Goal: Information Seeking & Learning: Check status

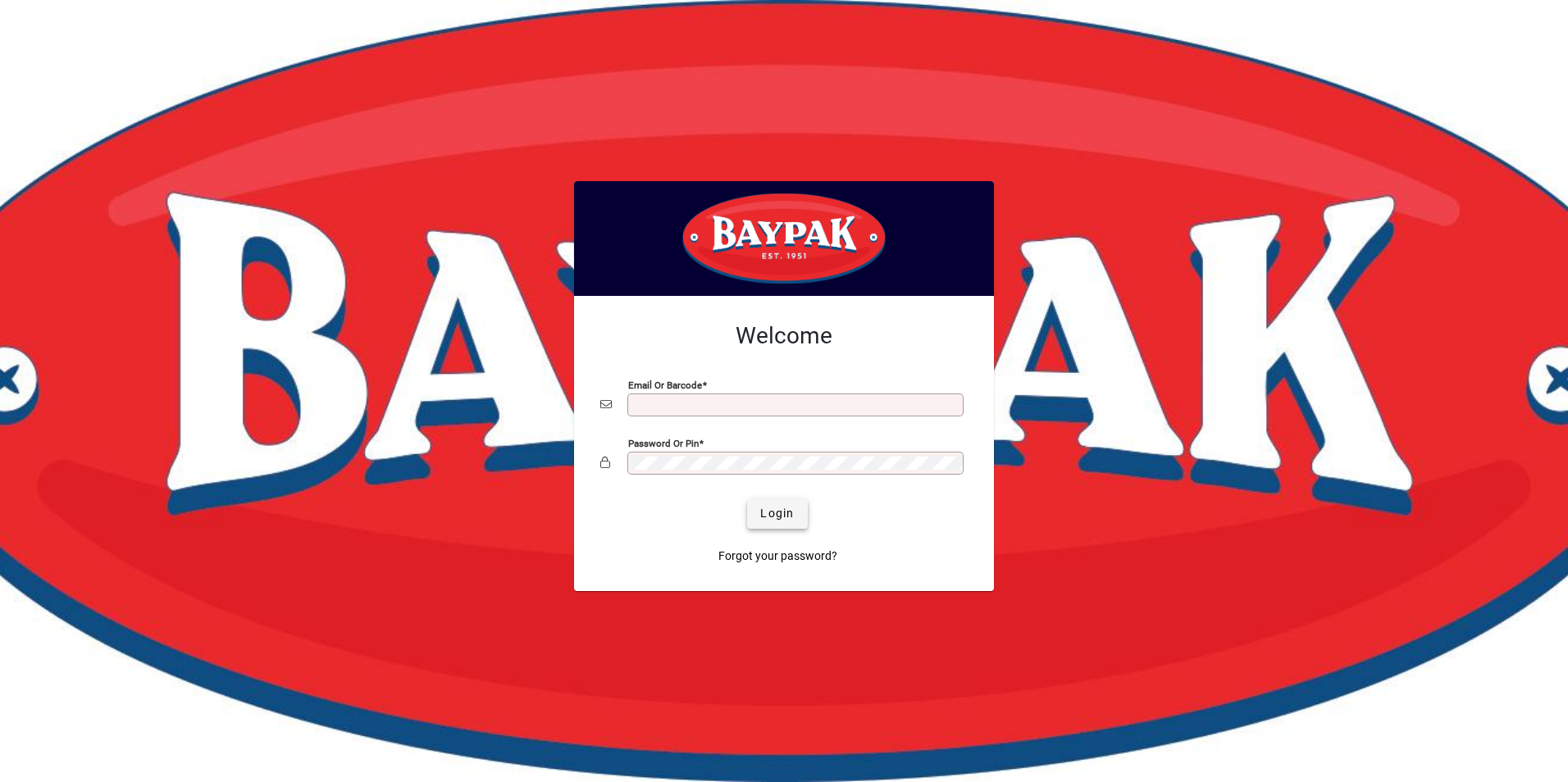
type input "**********"
click at [778, 518] on span "Login" at bounding box center [777, 513] width 34 height 17
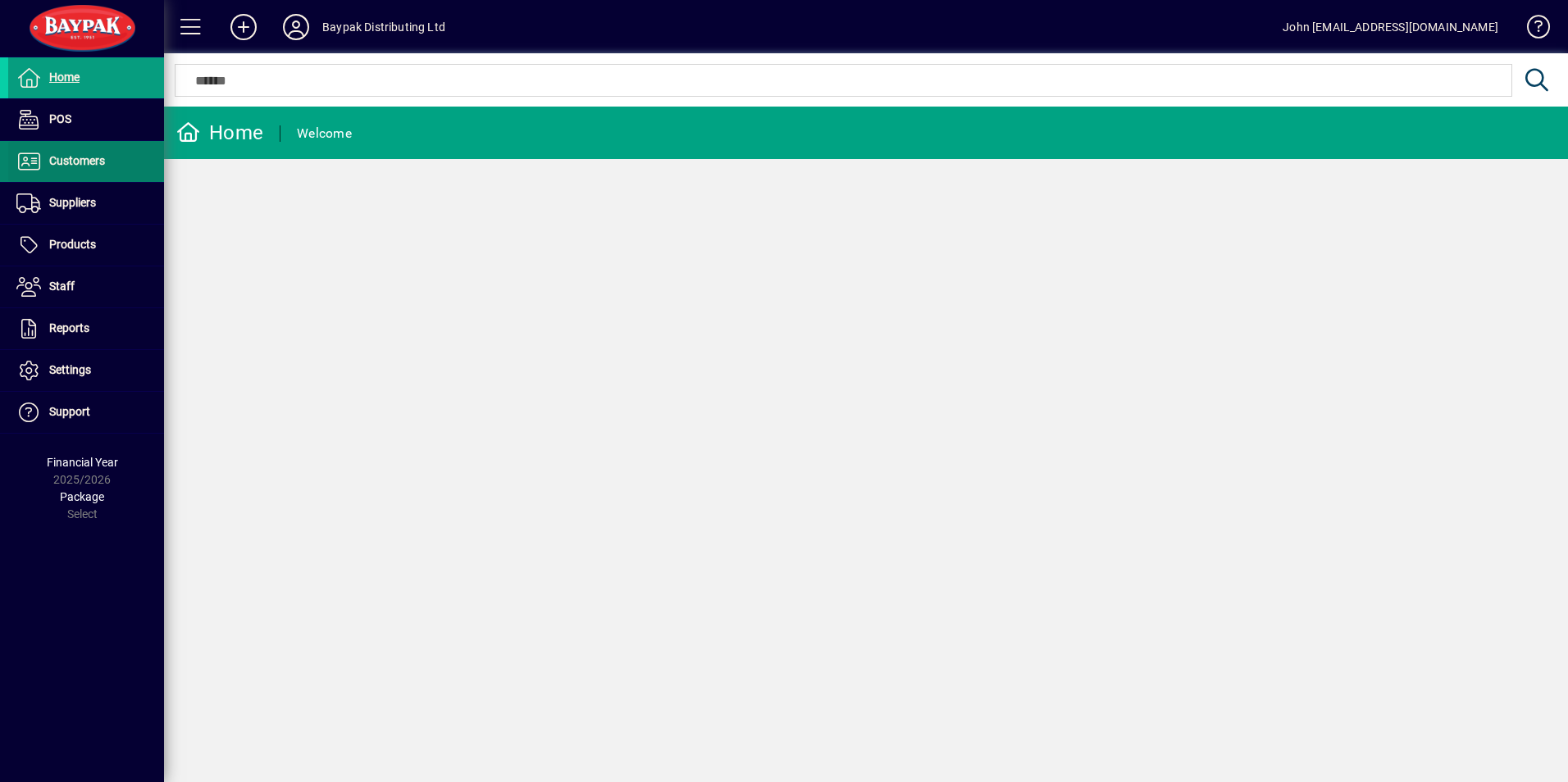
click at [83, 154] on span "Customers" at bounding box center [77, 160] width 56 height 13
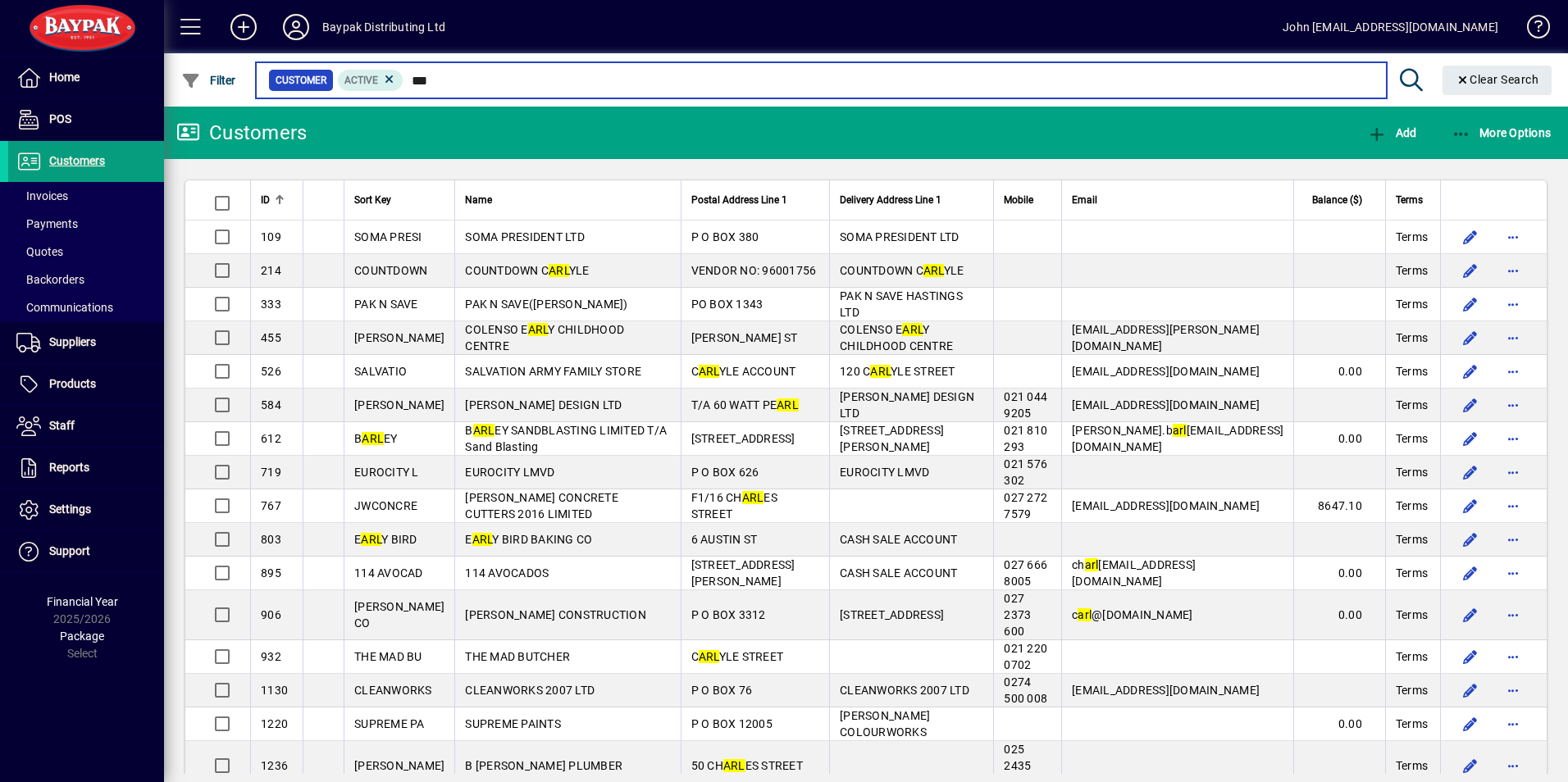
type input "***"
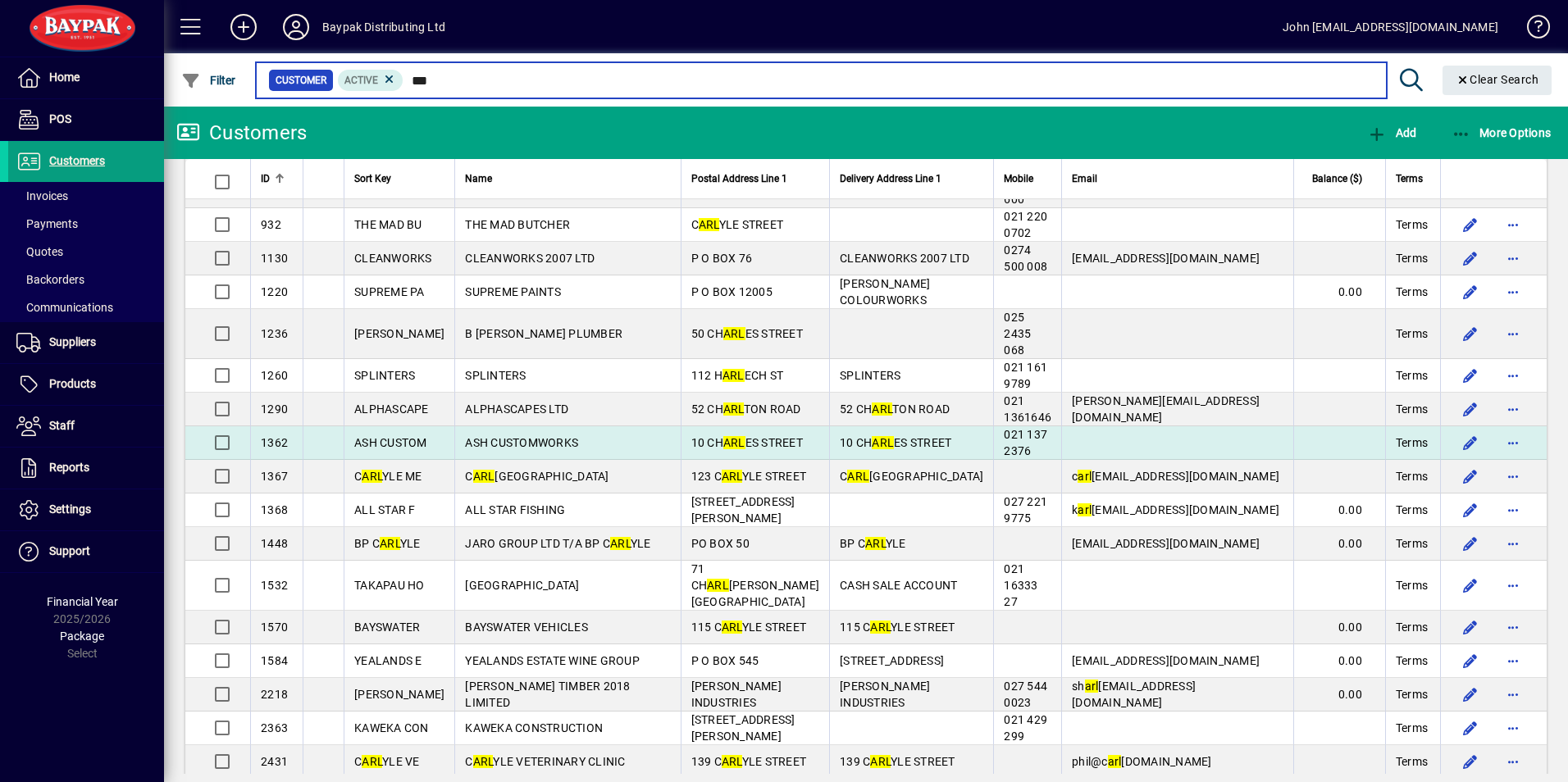
scroll to position [574, 0]
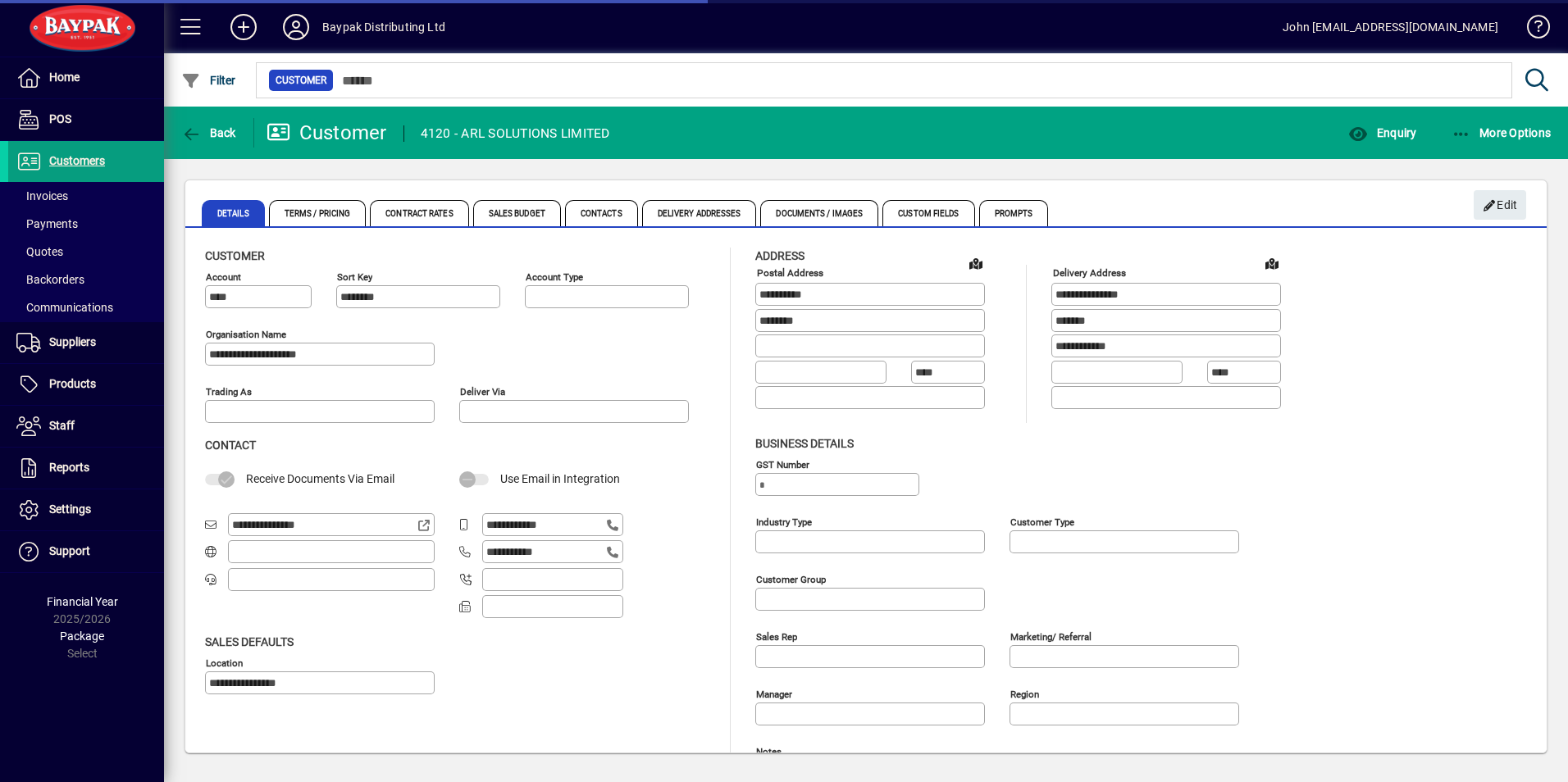
type input "**********"
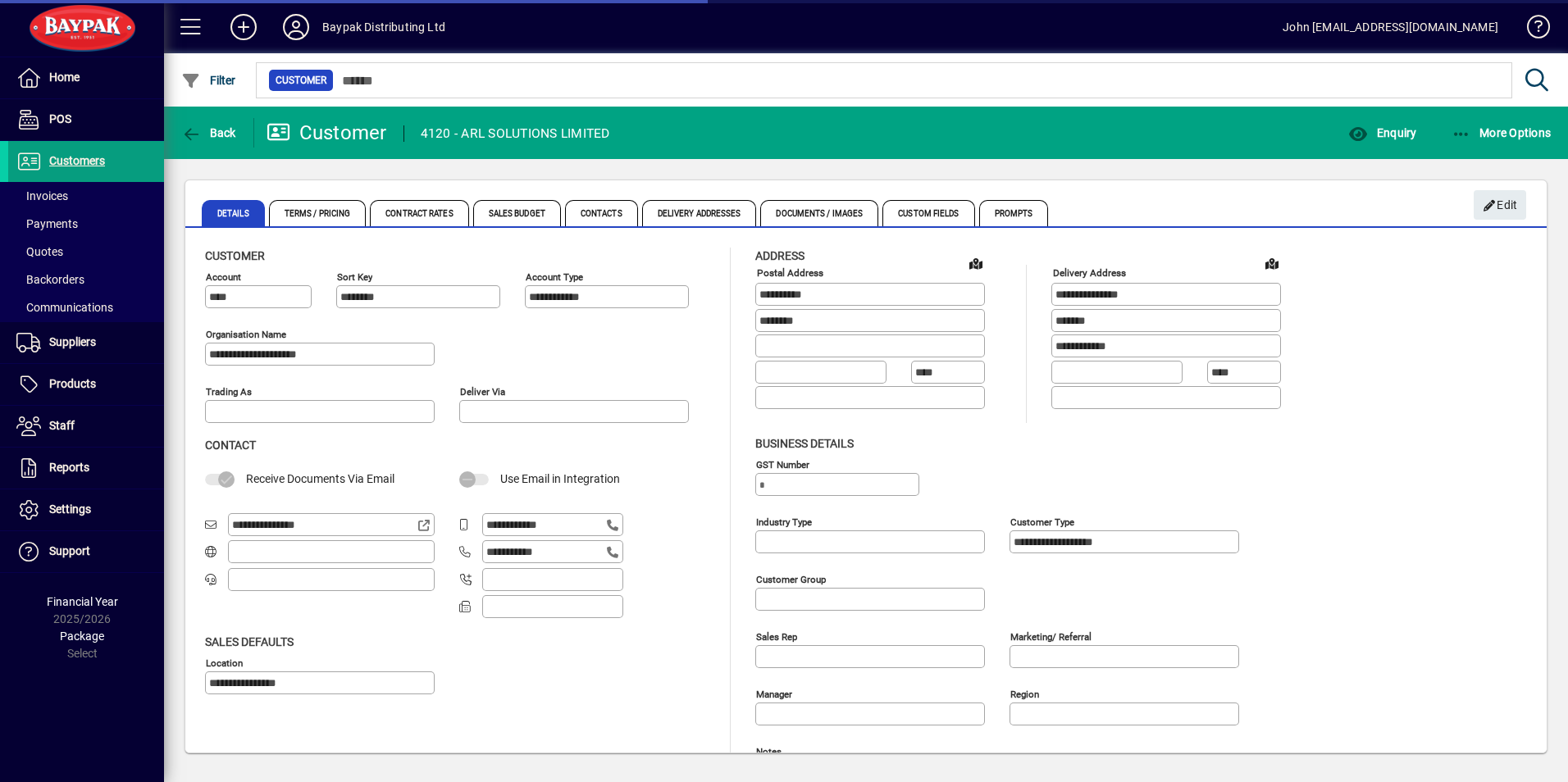
type input "**********"
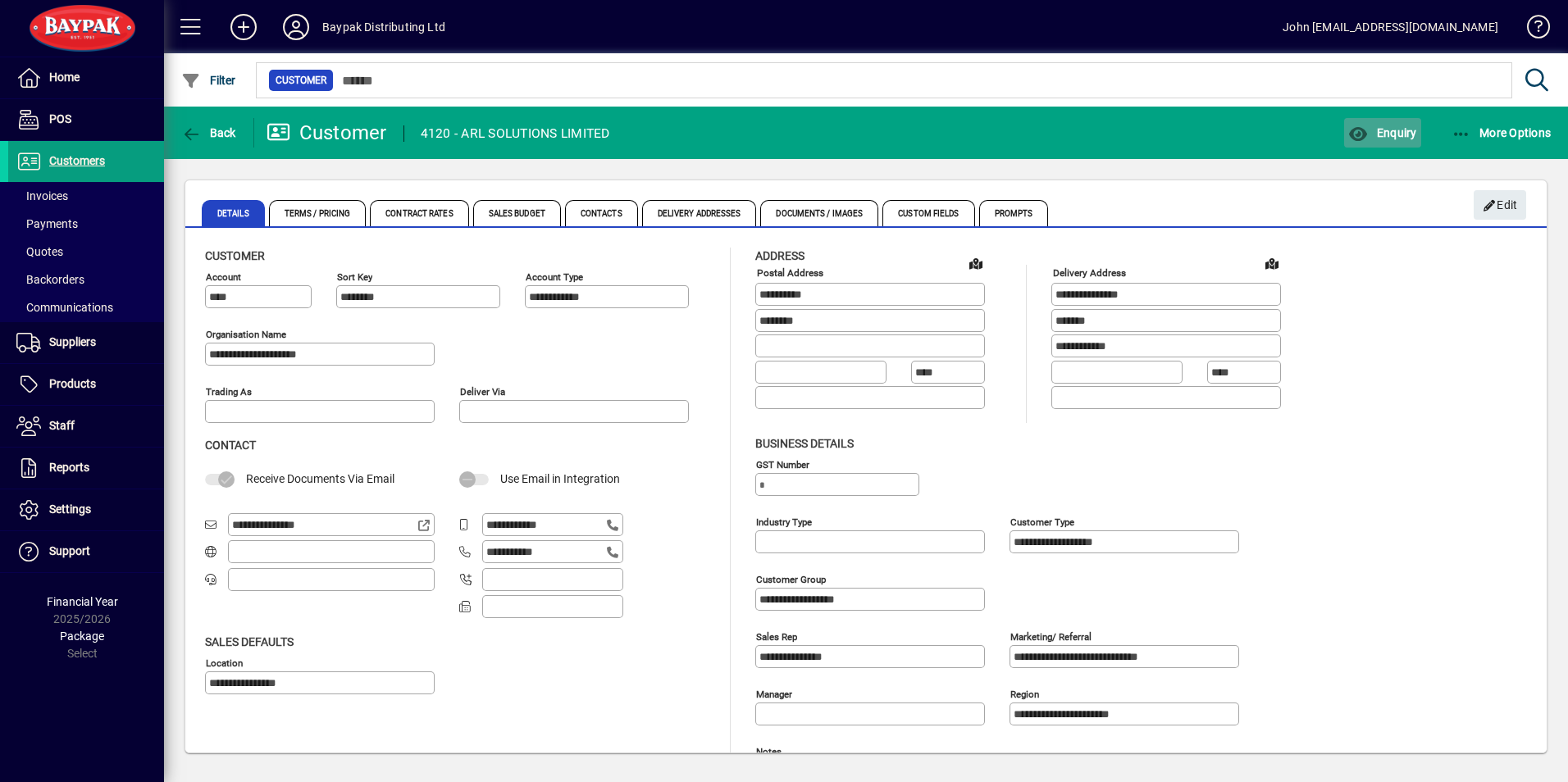
click at [1388, 138] on span "Enquiry" at bounding box center [1382, 132] width 68 height 13
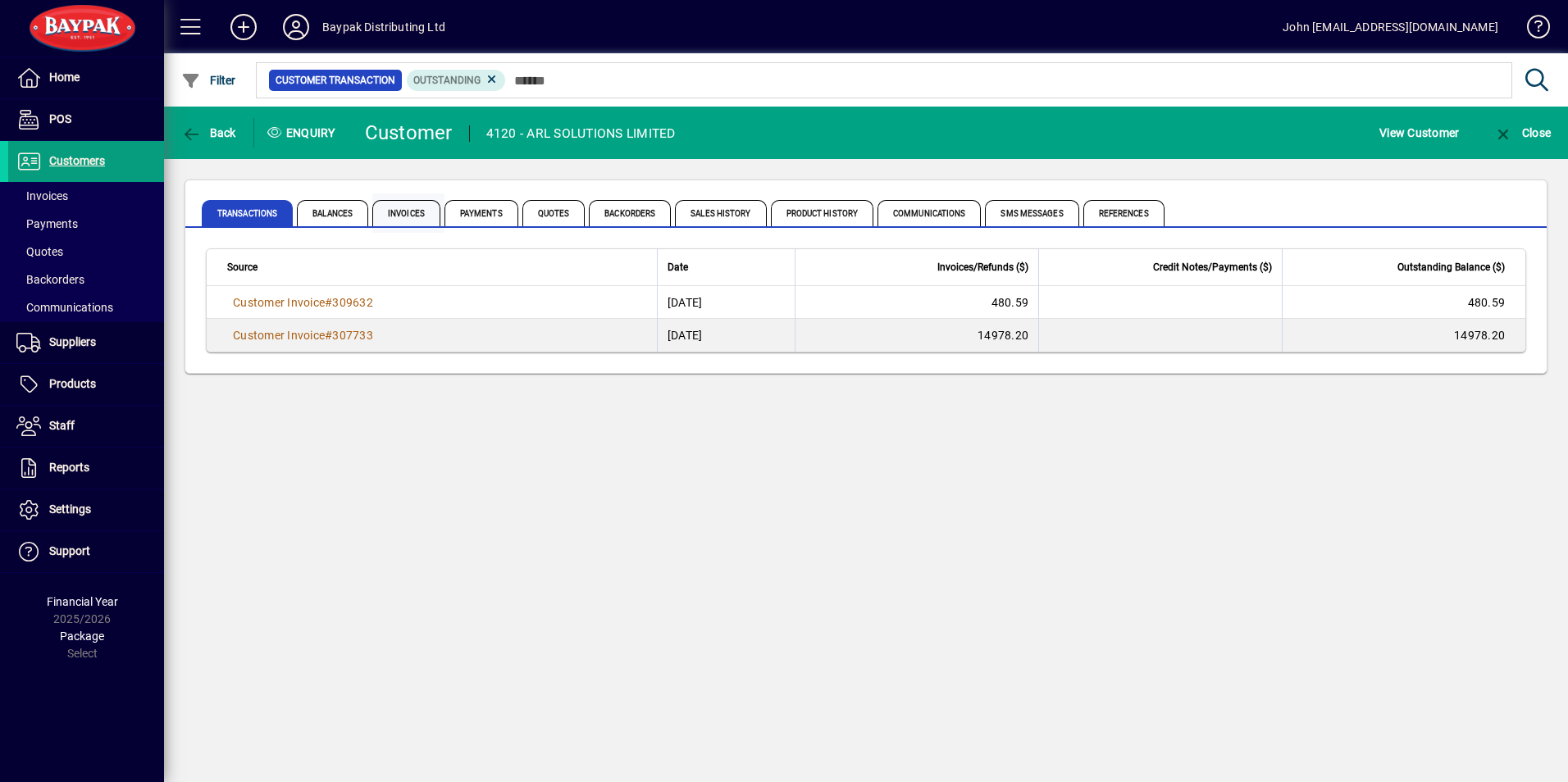
click at [404, 204] on span "Invoices" at bounding box center [405, 213] width 68 height 27
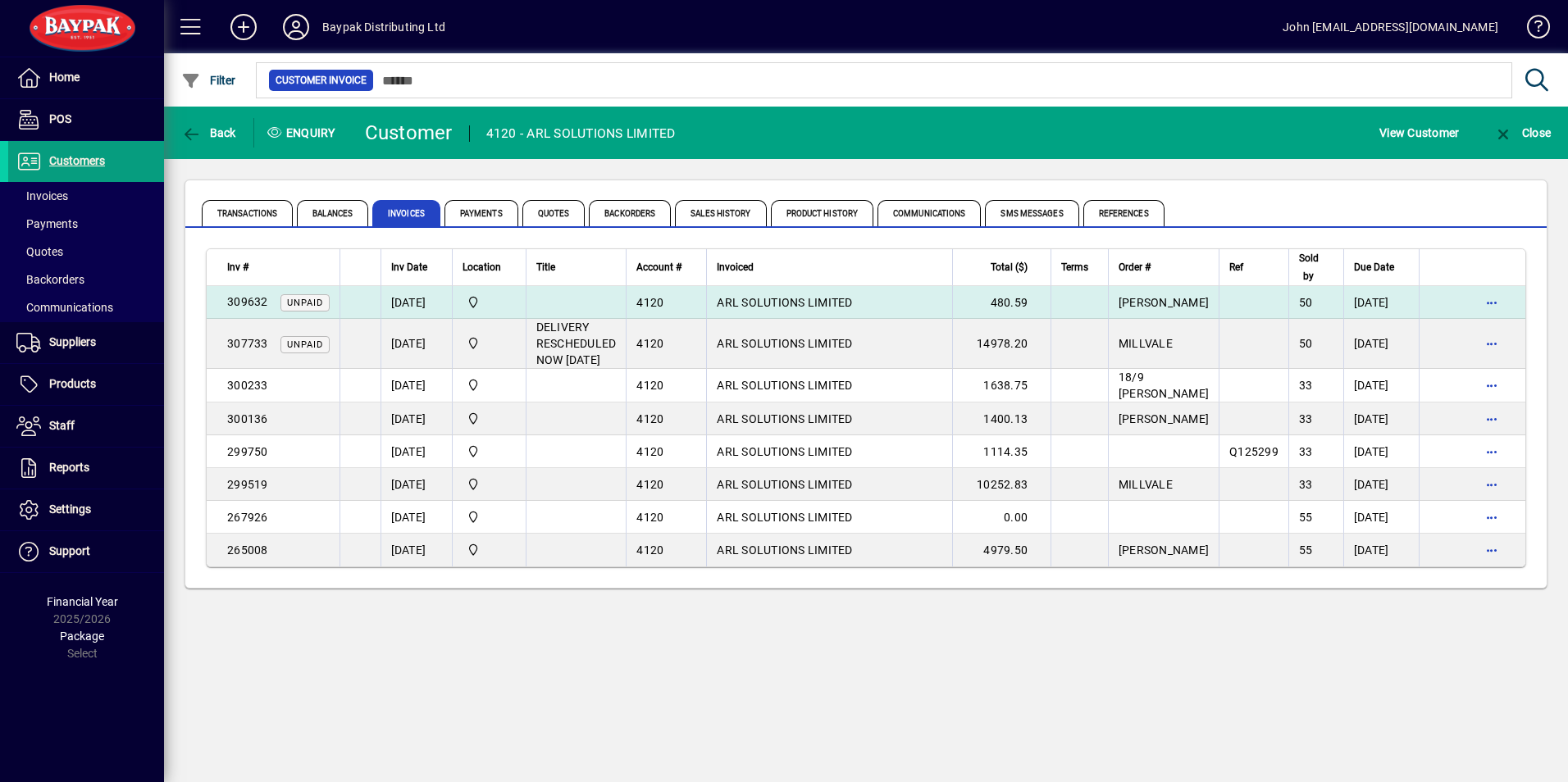
click at [818, 296] on span "ARL SOLUTIONS LIMITED" at bounding box center [784, 302] width 135 height 13
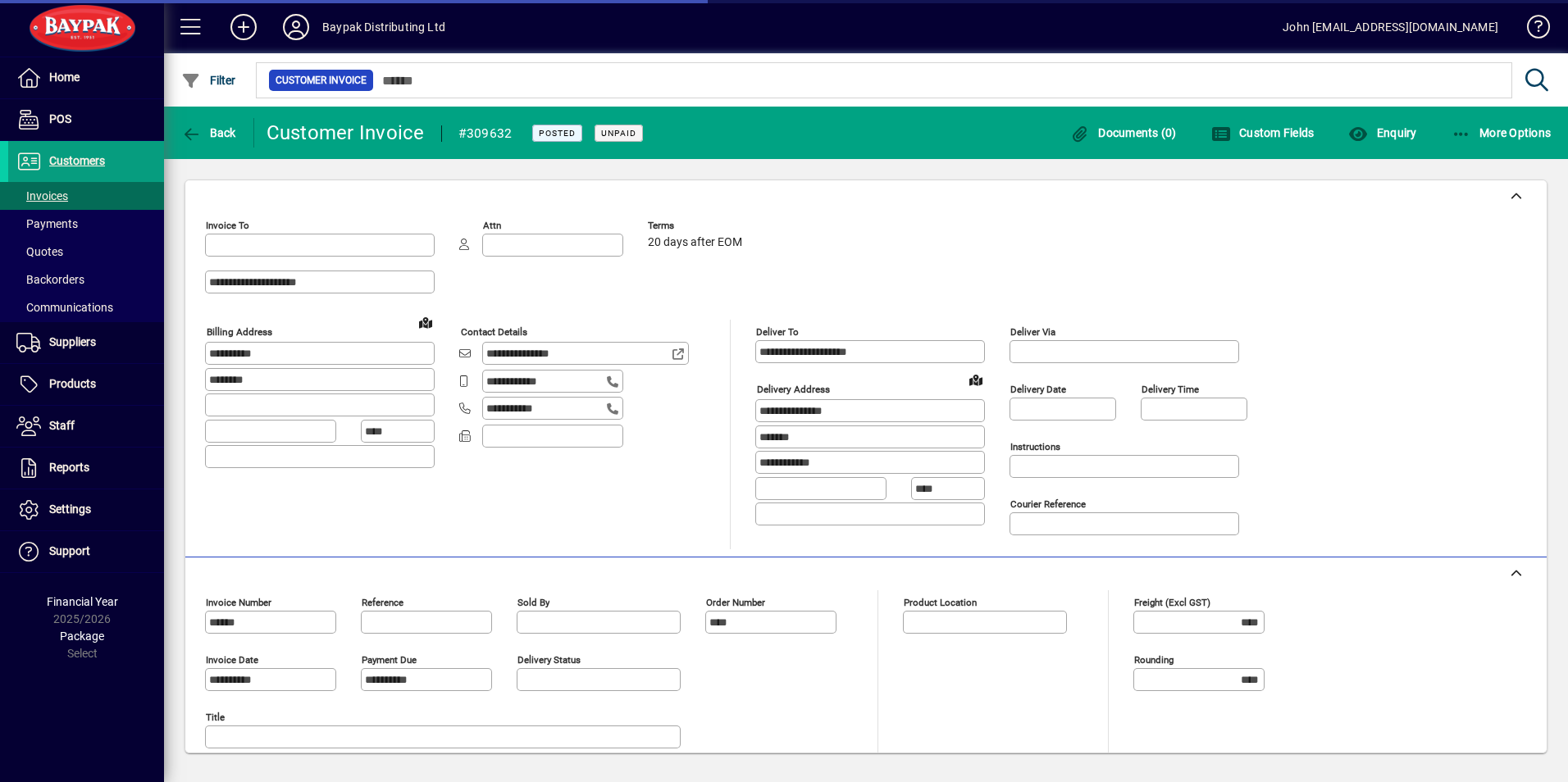
type input "**********"
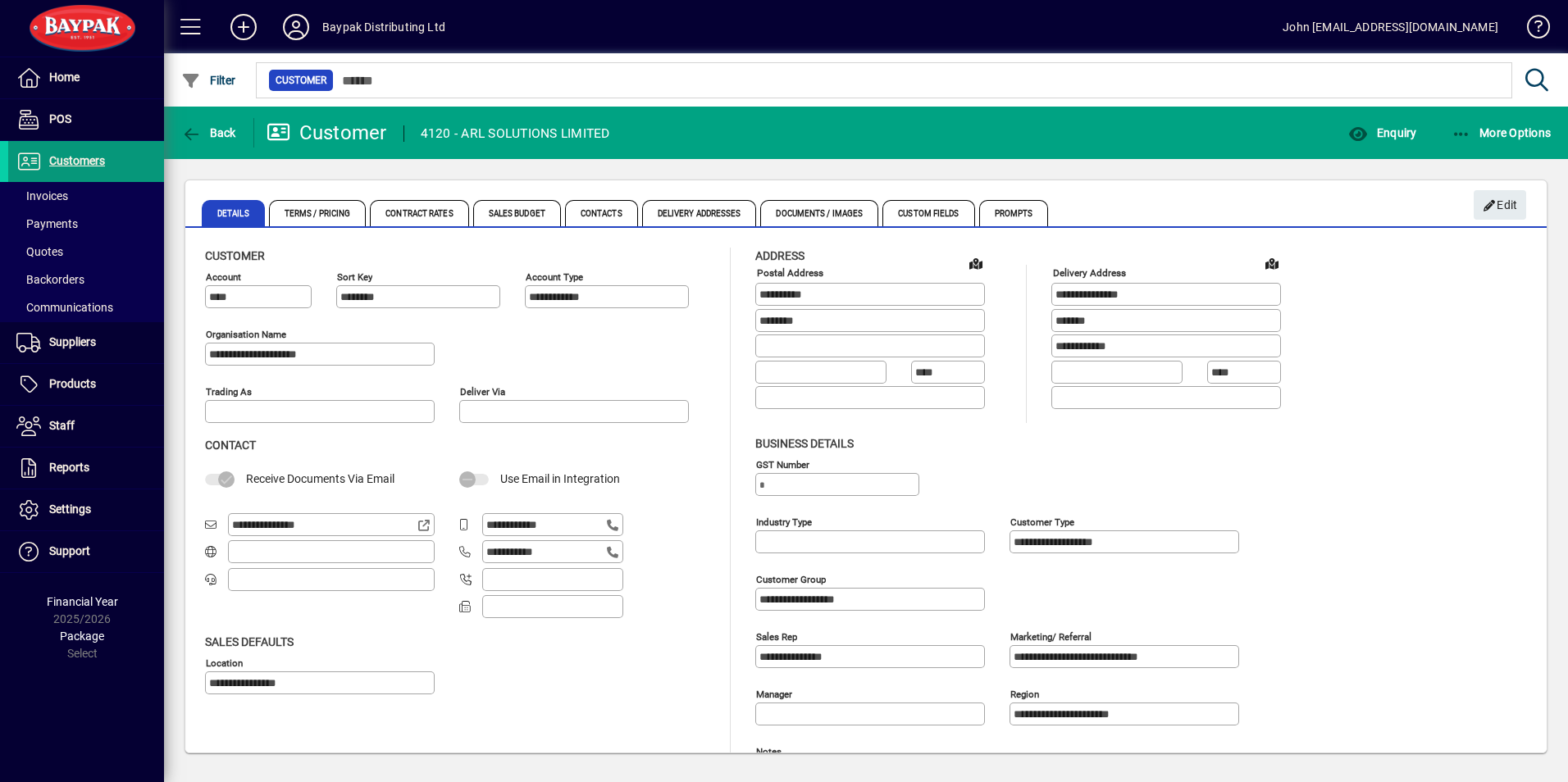
click at [76, 152] on span "Customers" at bounding box center [56, 162] width 97 height 20
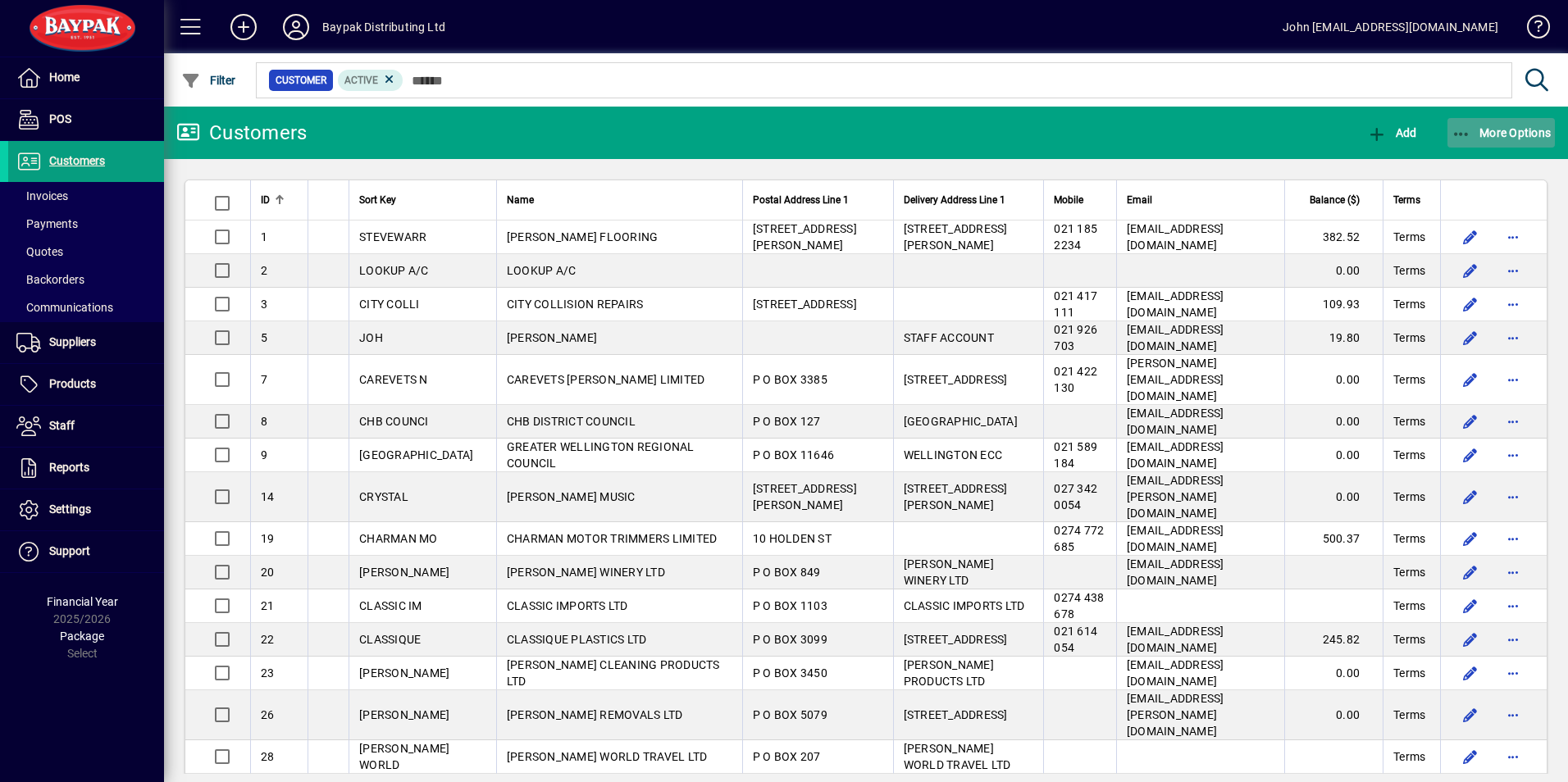
click at [1466, 135] on icon "button" at bounding box center [1461, 134] width 21 height 17
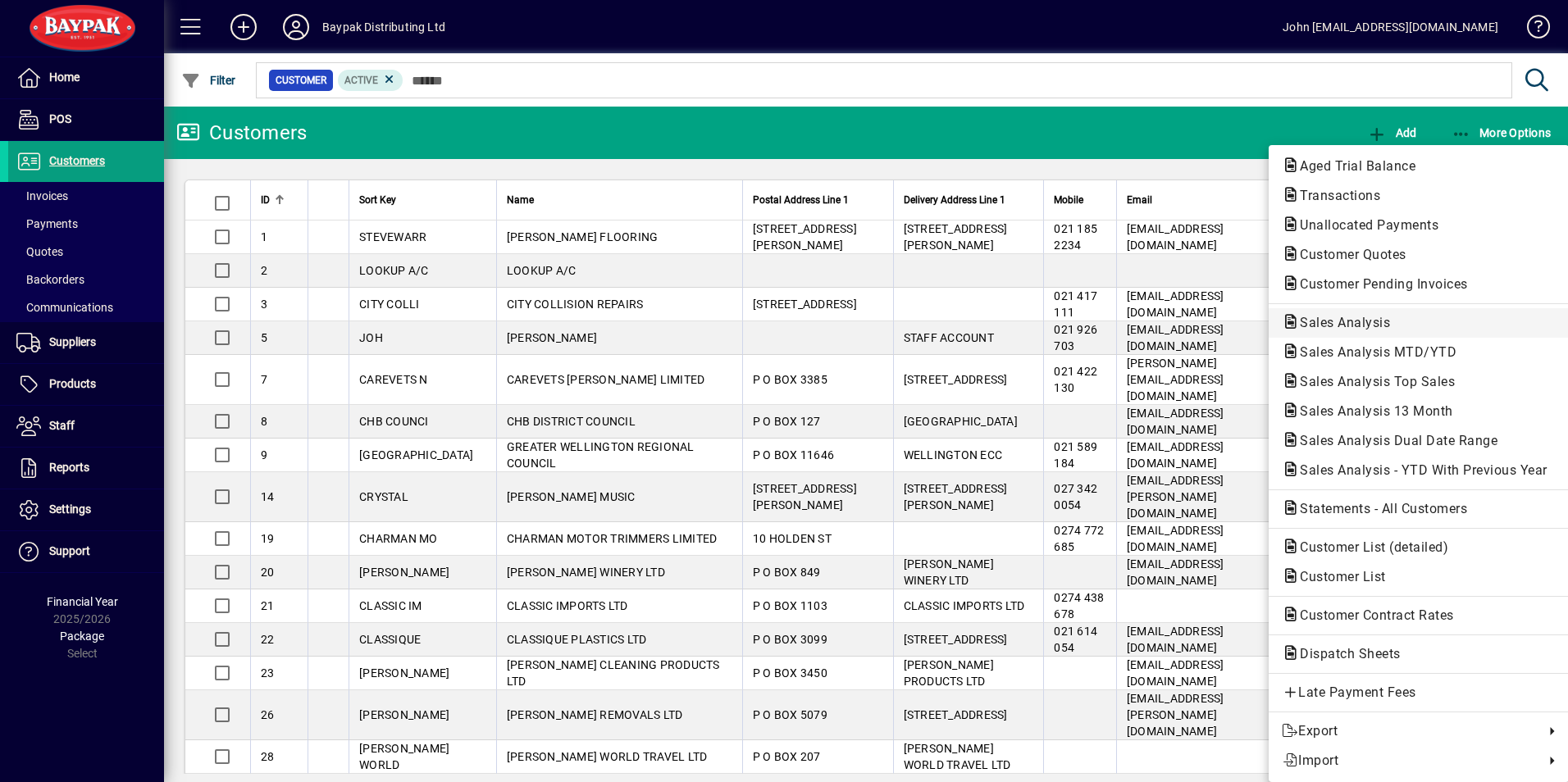
click at [1325, 319] on span "Sales Analysis" at bounding box center [1339, 322] width 116 height 16
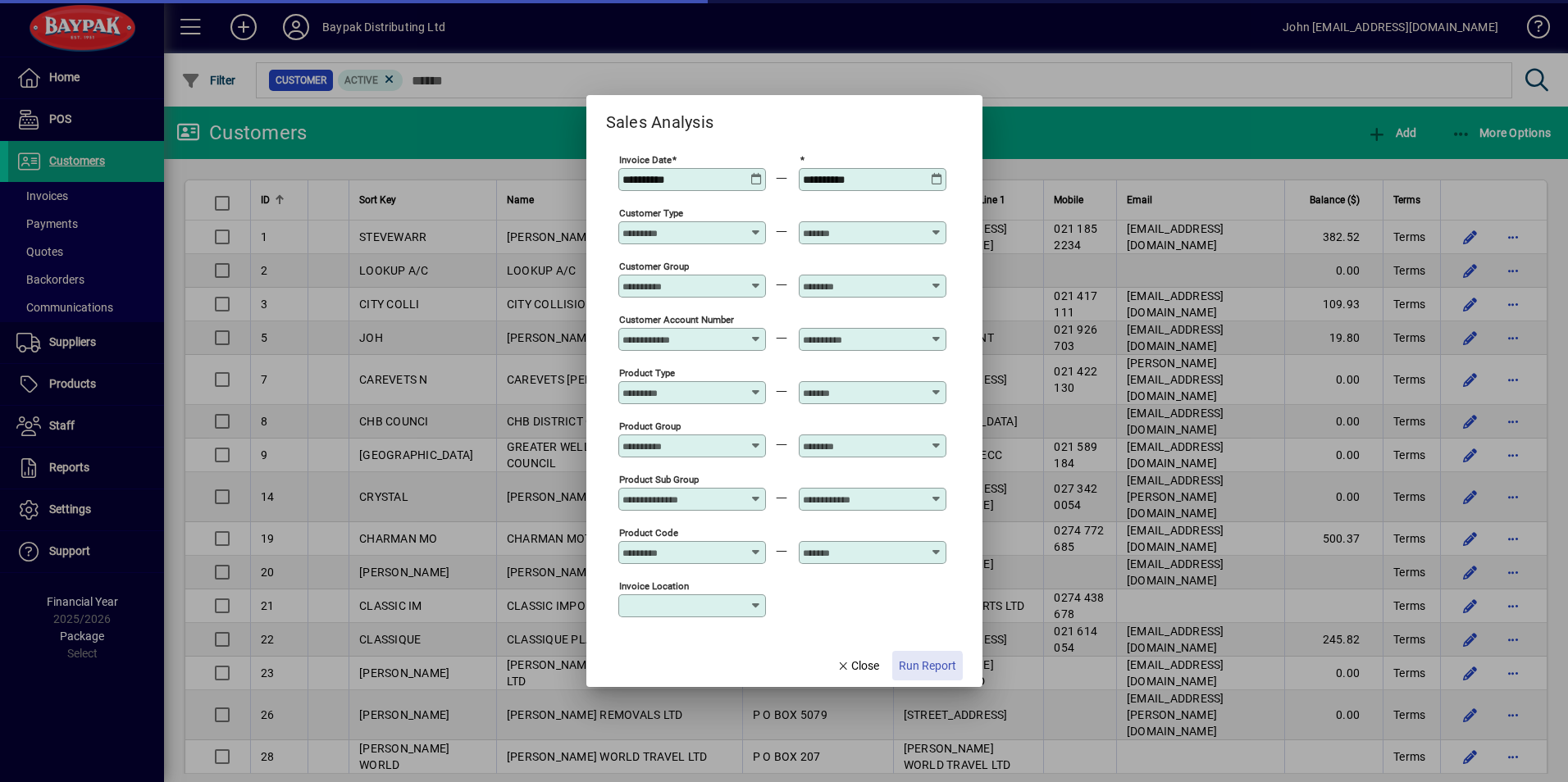
click at [921, 669] on span "Run Report" at bounding box center [927, 666] width 57 height 17
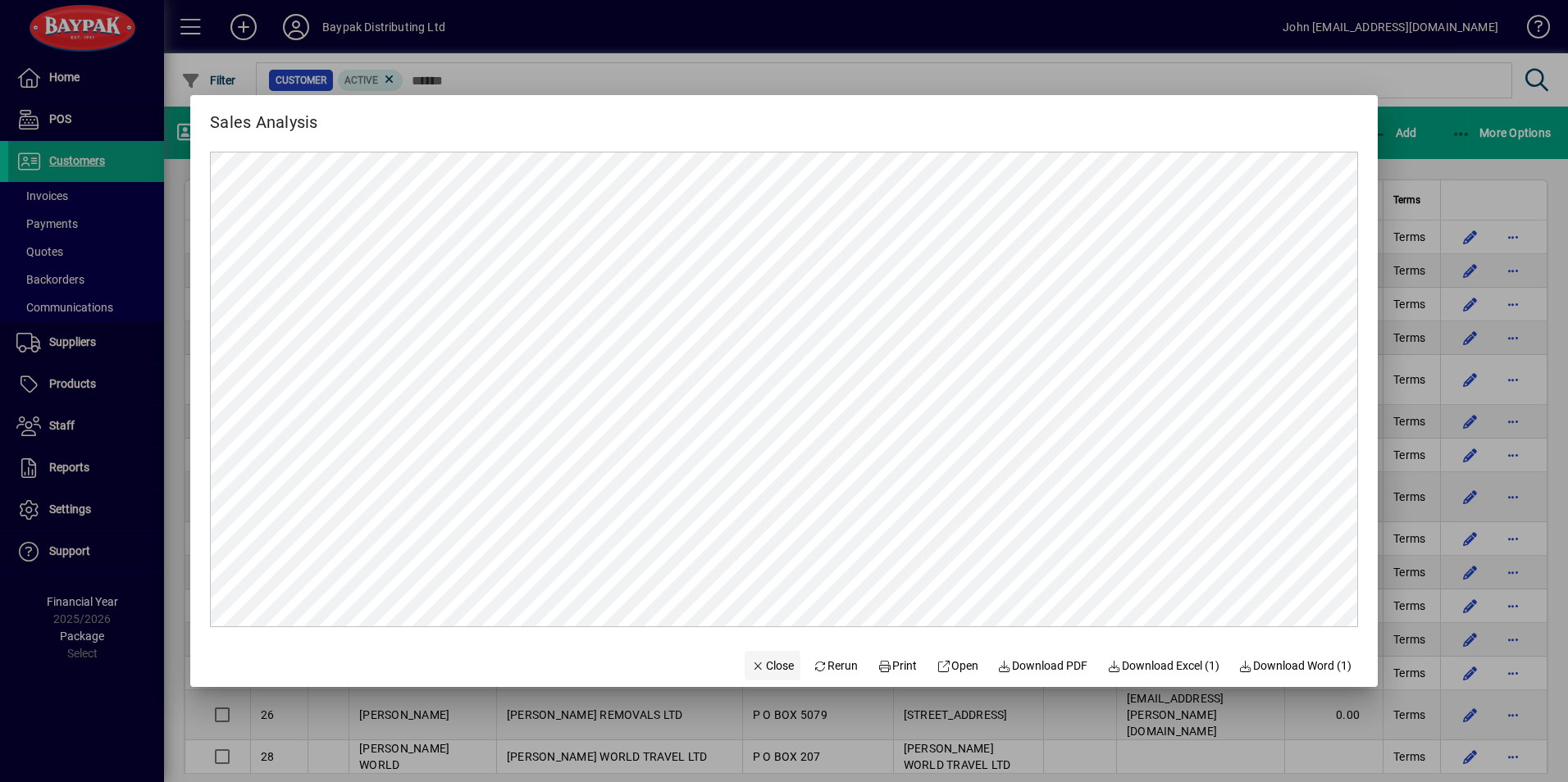
click at [761, 666] on span "Close" at bounding box center [772, 666] width 42 height 17
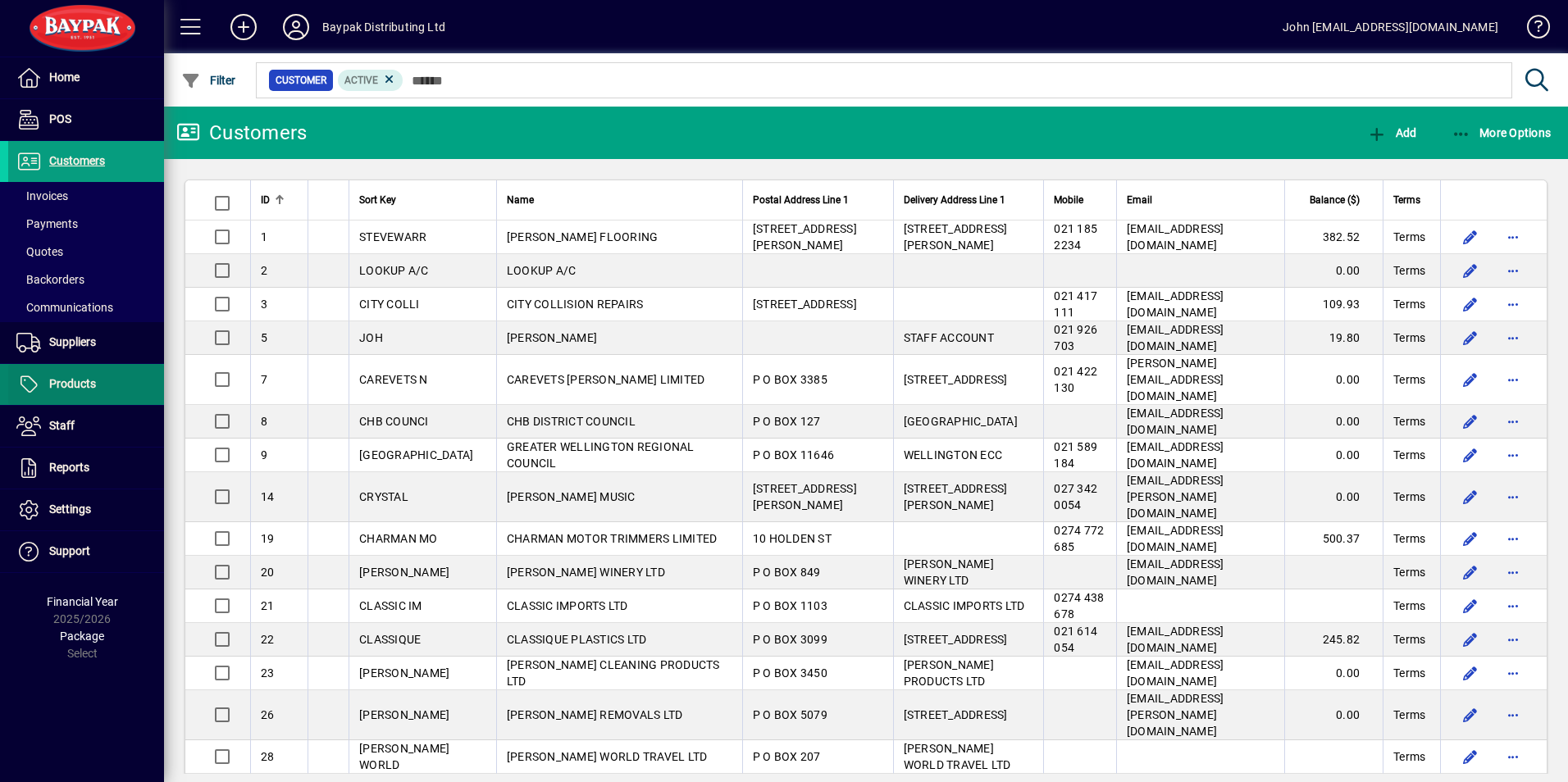
click at [67, 381] on span "Products" at bounding box center [72, 383] width 46 height 13
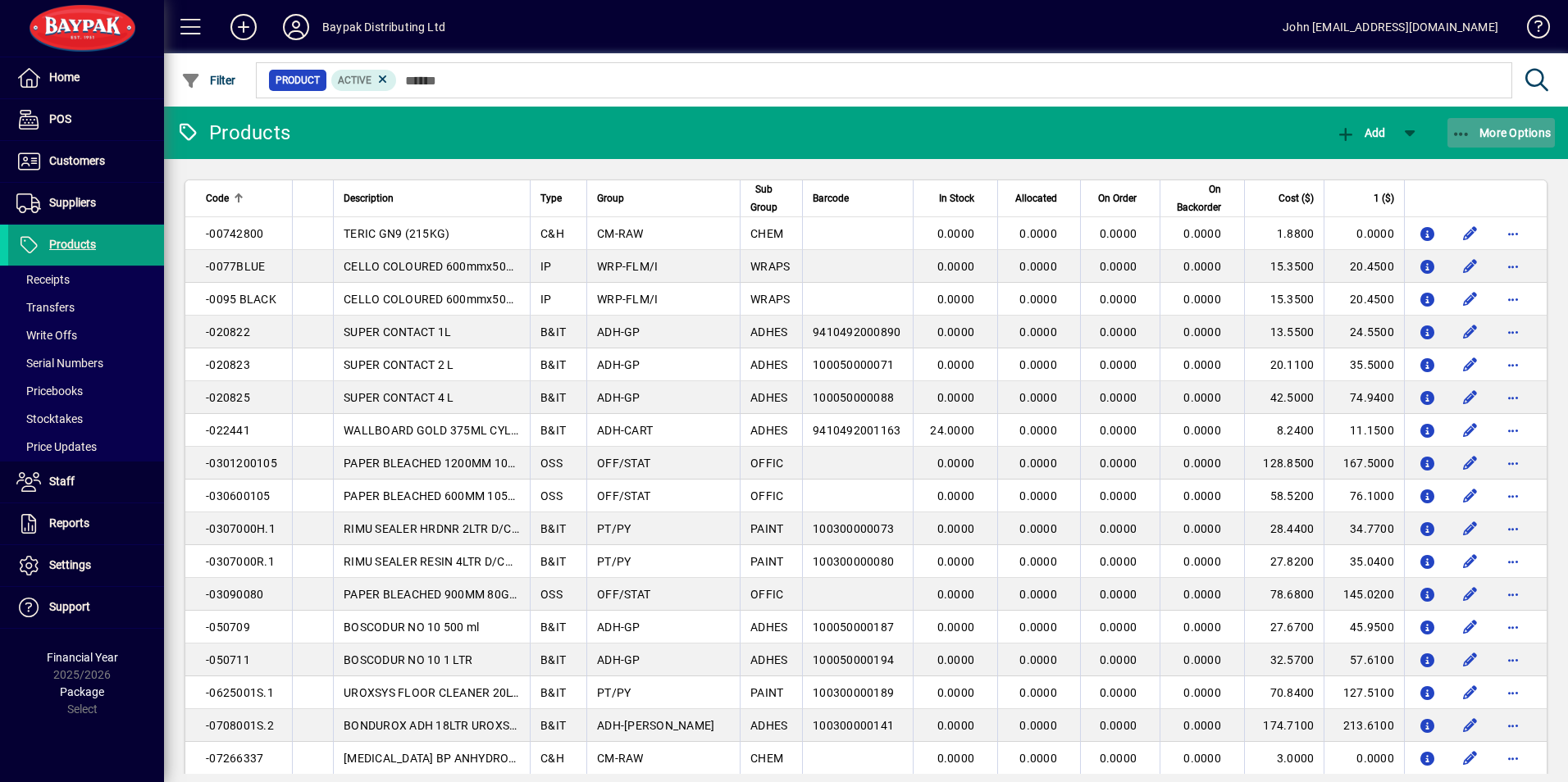
click at [1461, 129] on icon "button" at bounding box center [1461, 134] width 21 height 17
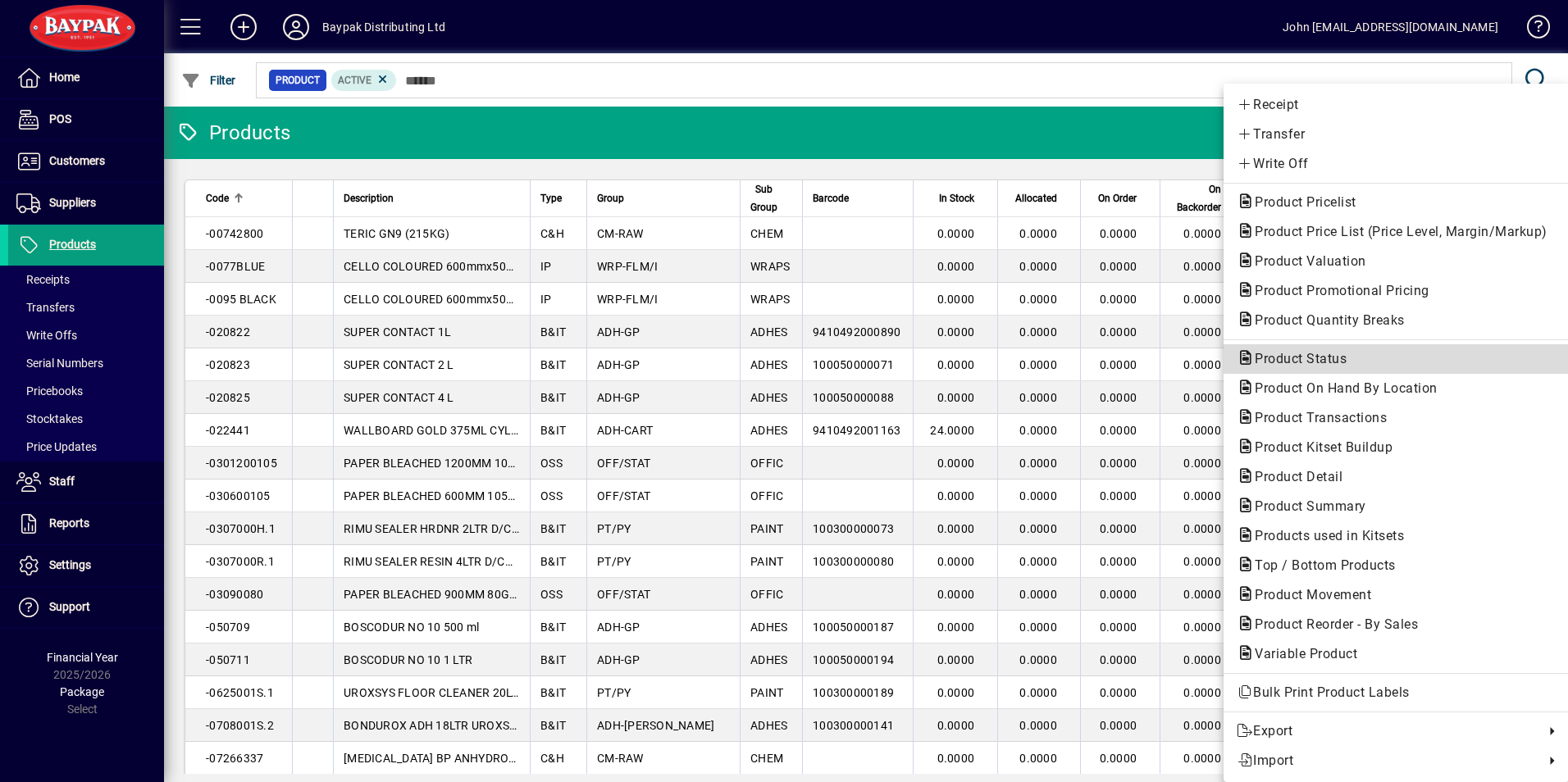
click at [1291, 349] on span "Product Status" at bounding box center [1395, 359] width 319 height 20
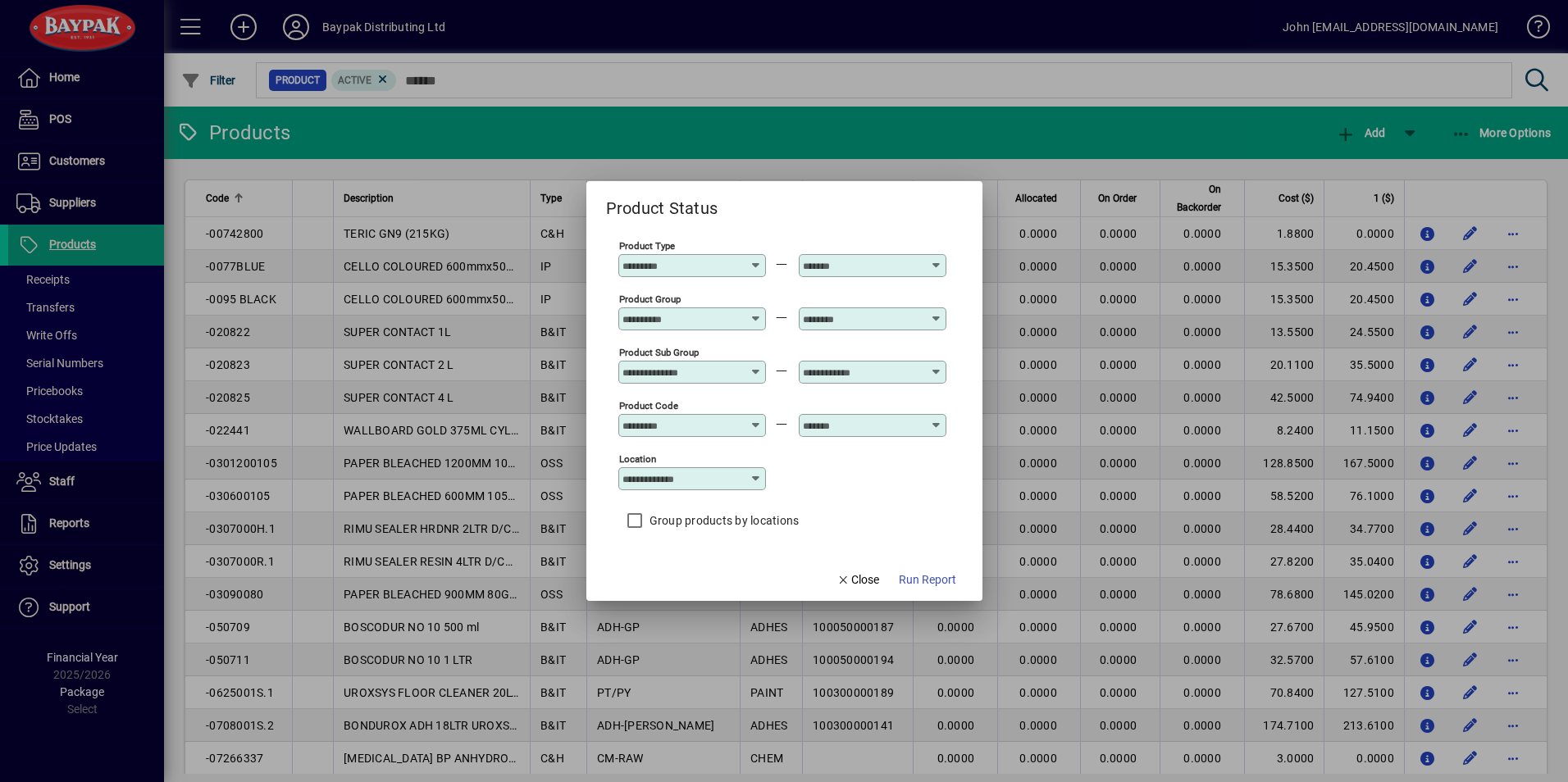
click at [659, 264] on input "Product Type" at bounding box center [681, 265] width 119 height 13
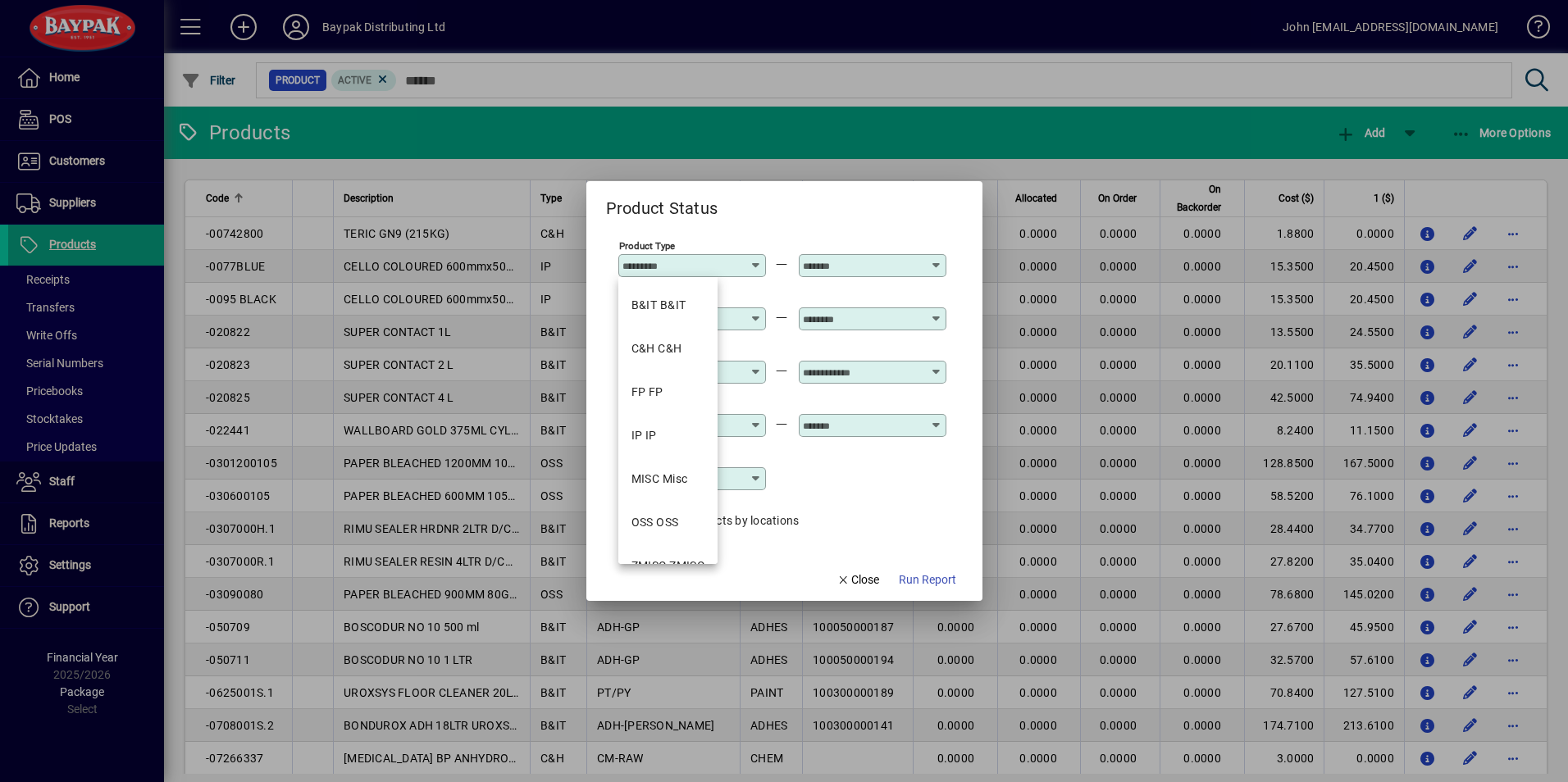
scroll to position [70, 0]
click at [868, 460] on div "Location" at bounding box center [782, 477] width 328 height 53
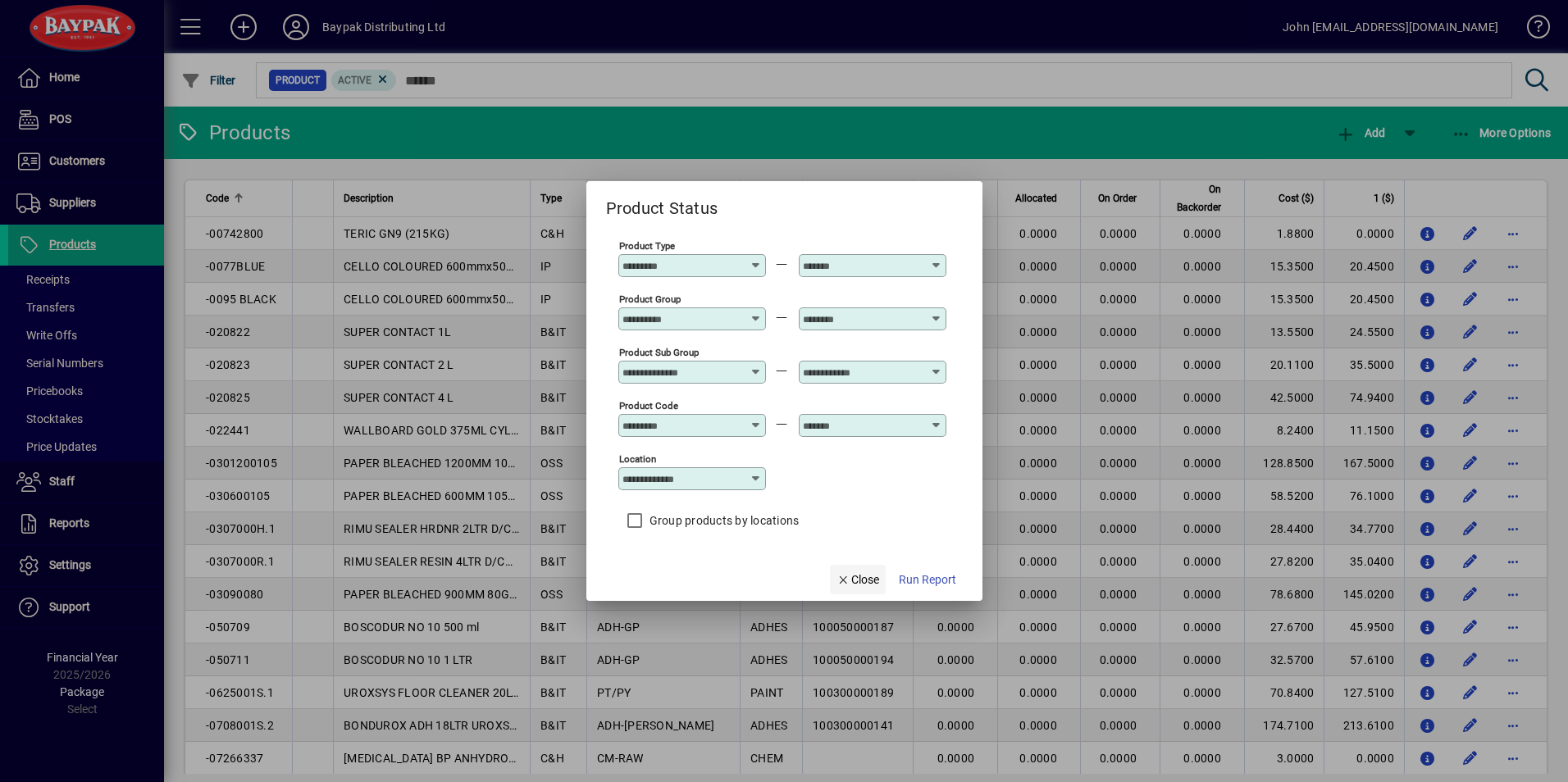
click at [857, 571] on span "Close" at bounding box center [857, 579] width 42 height 17
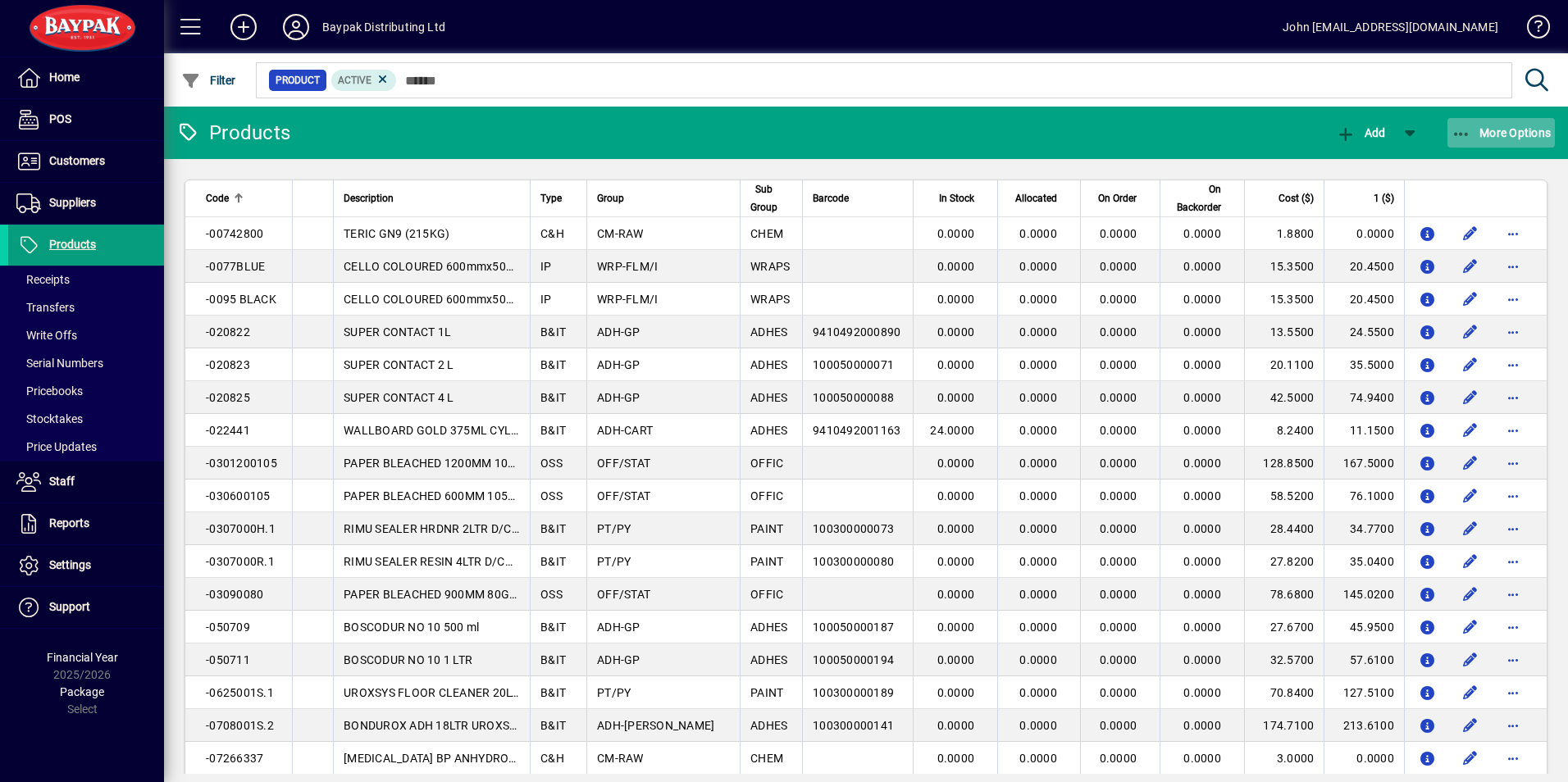
click at [1461, 129] on icon "button" at bounding box center [1461, 134] width 21 height 17
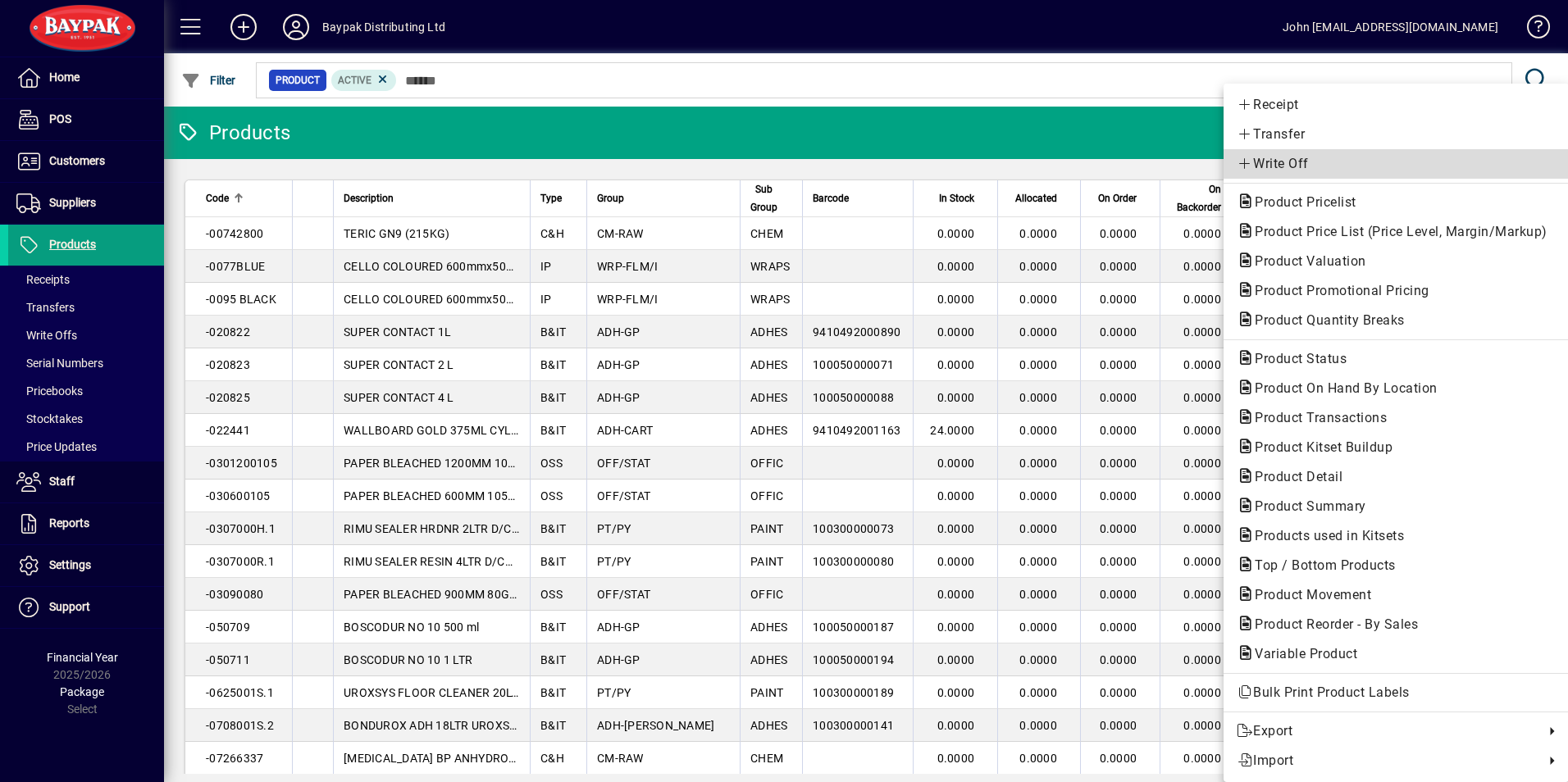
click at [1239, 163] on icon at bounding box center [1245, 163] width 17 height 13
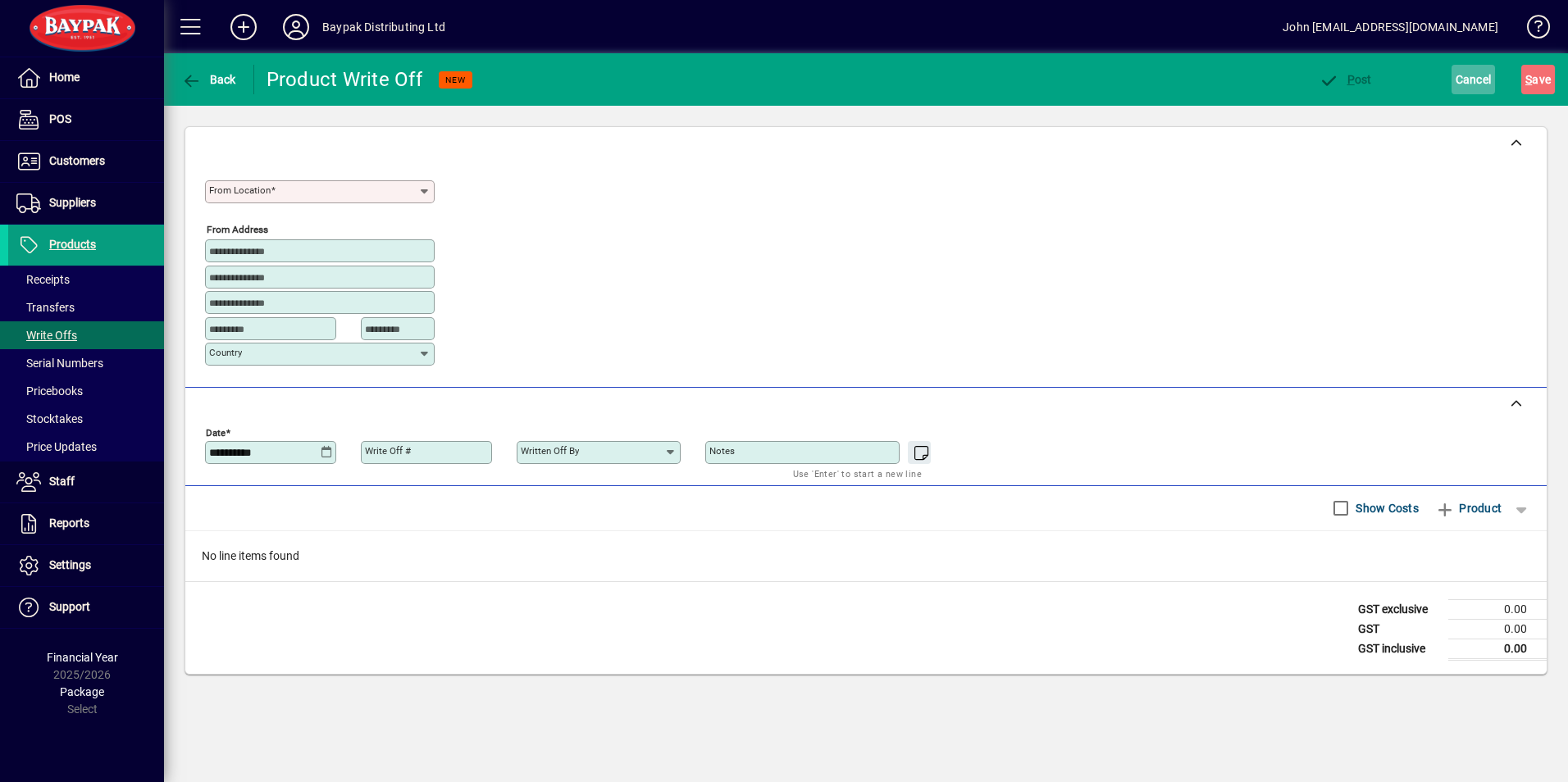
click at [1472, 75] on span "Cancel" at bounding box center [1473, 79] width 36 height 27
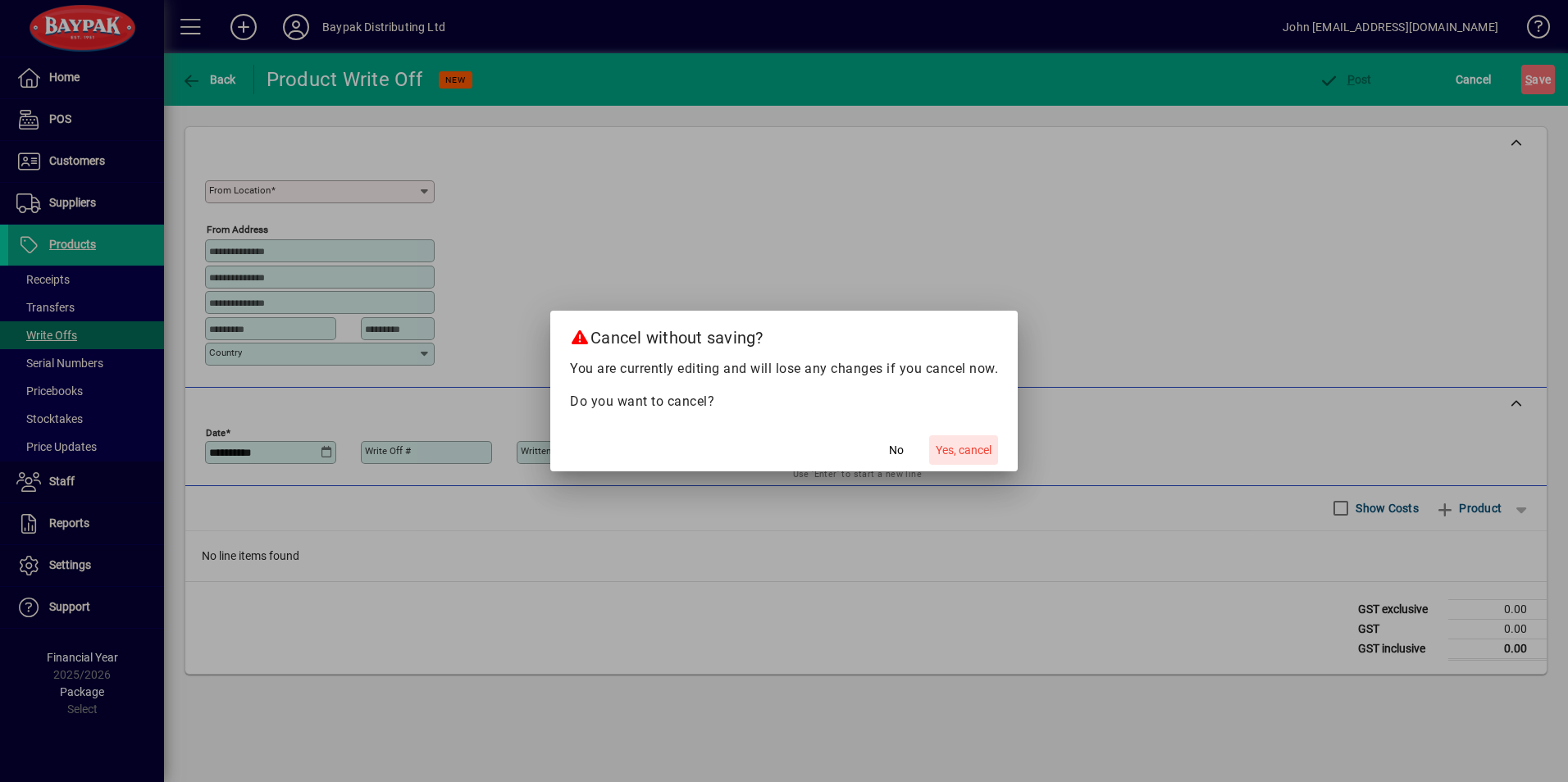
click at [966, 450] on span "Yes, cancel" at bounding box center [963, 450] width 56 height 17
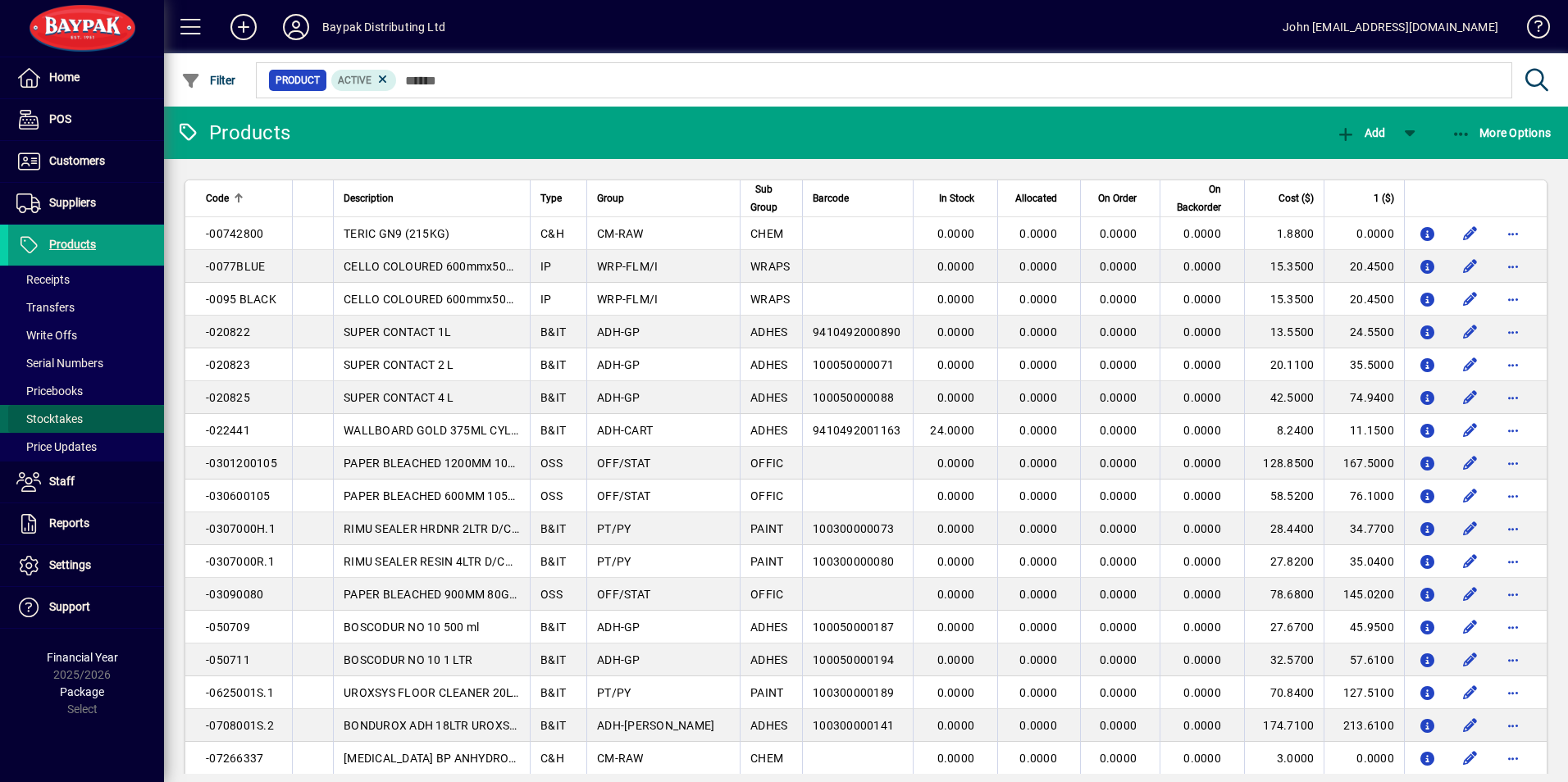
click at [52, 414] on span "Stocktakes" at bounding box center [49, 418] width 66 height 13
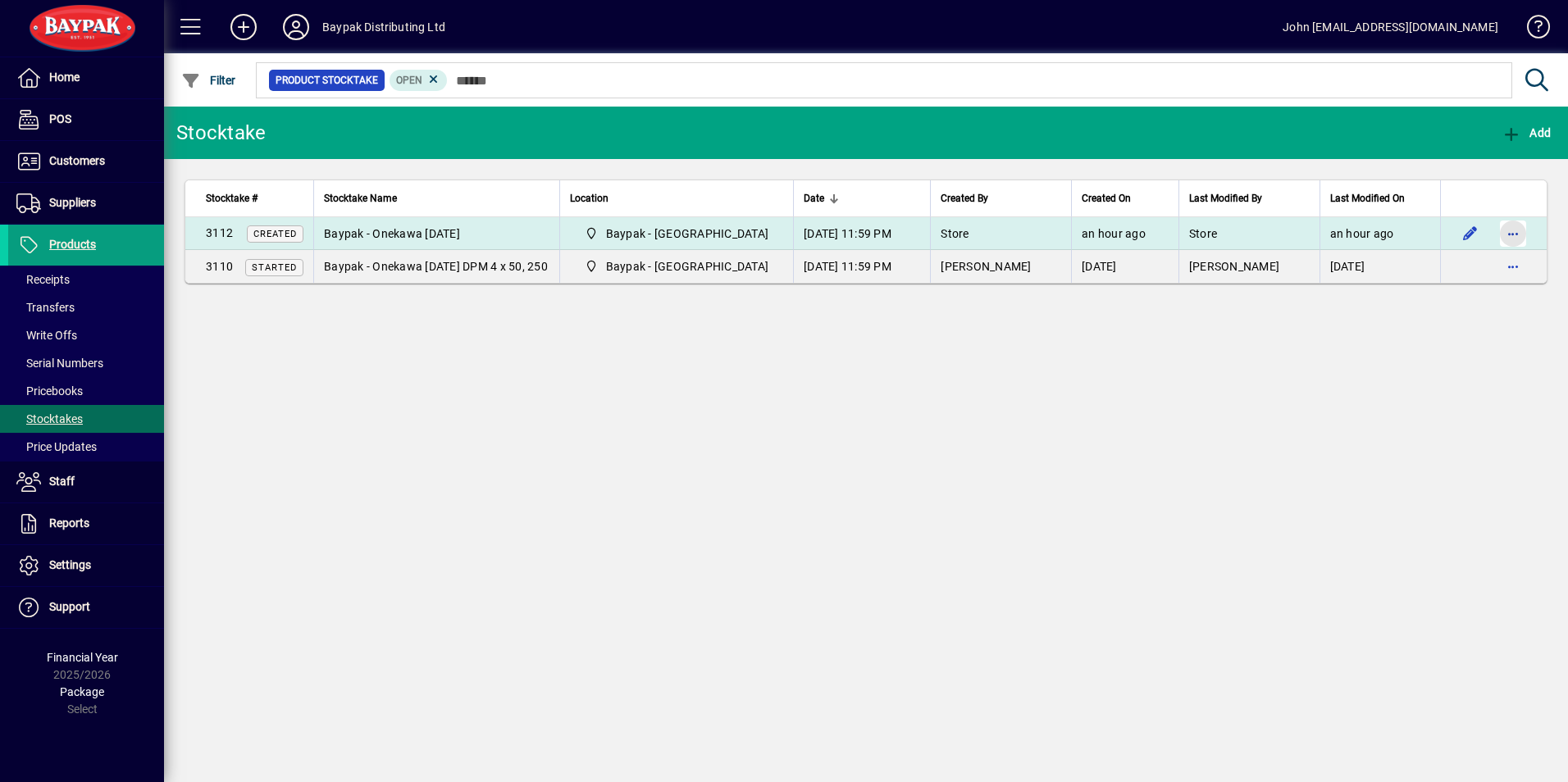
click at [1512, 236] on span "button" at bounding box center [1513, 234] width 39 height 39
click at [1512, 236] on div at bounding box center [784, 391] width 1568 height 782
click at [376, 229] on span "Baypak - Onekawa [DATE]" at bounding box center [392, 233] width 136 height 13
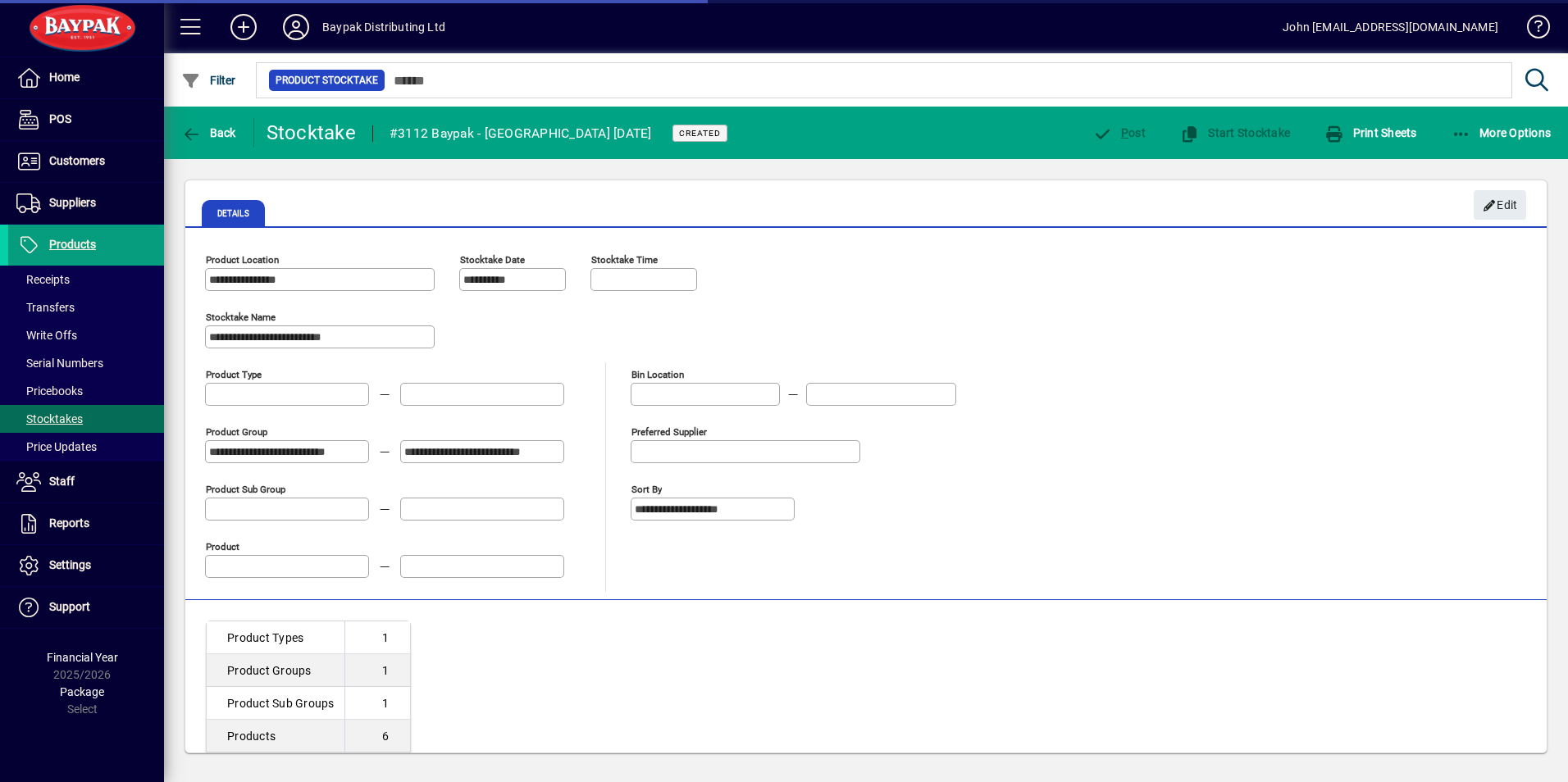
type input "**********"
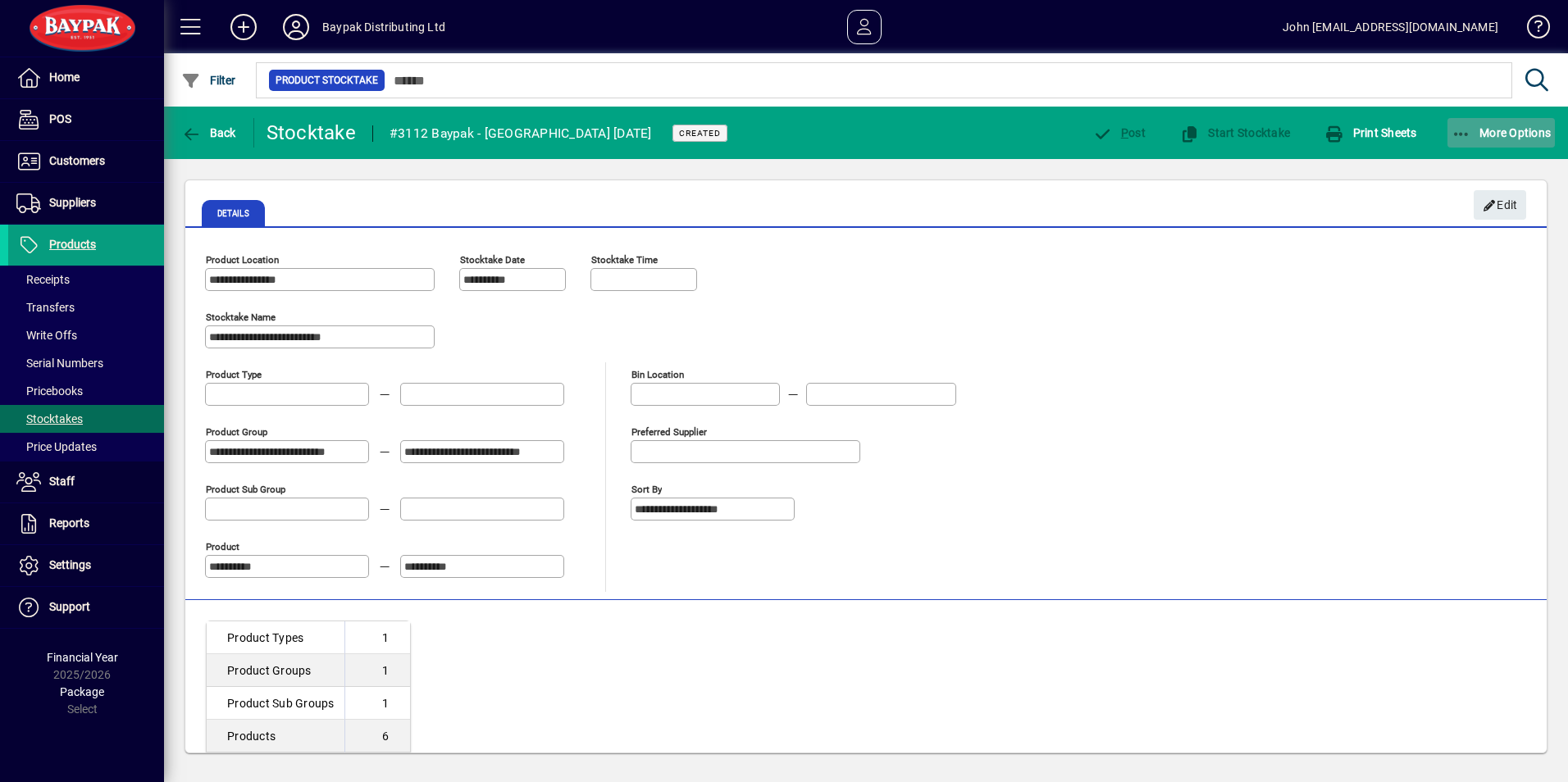
click at [1470, 134] on icon "button" at bounding box center [1461, 134] width 21 height 17
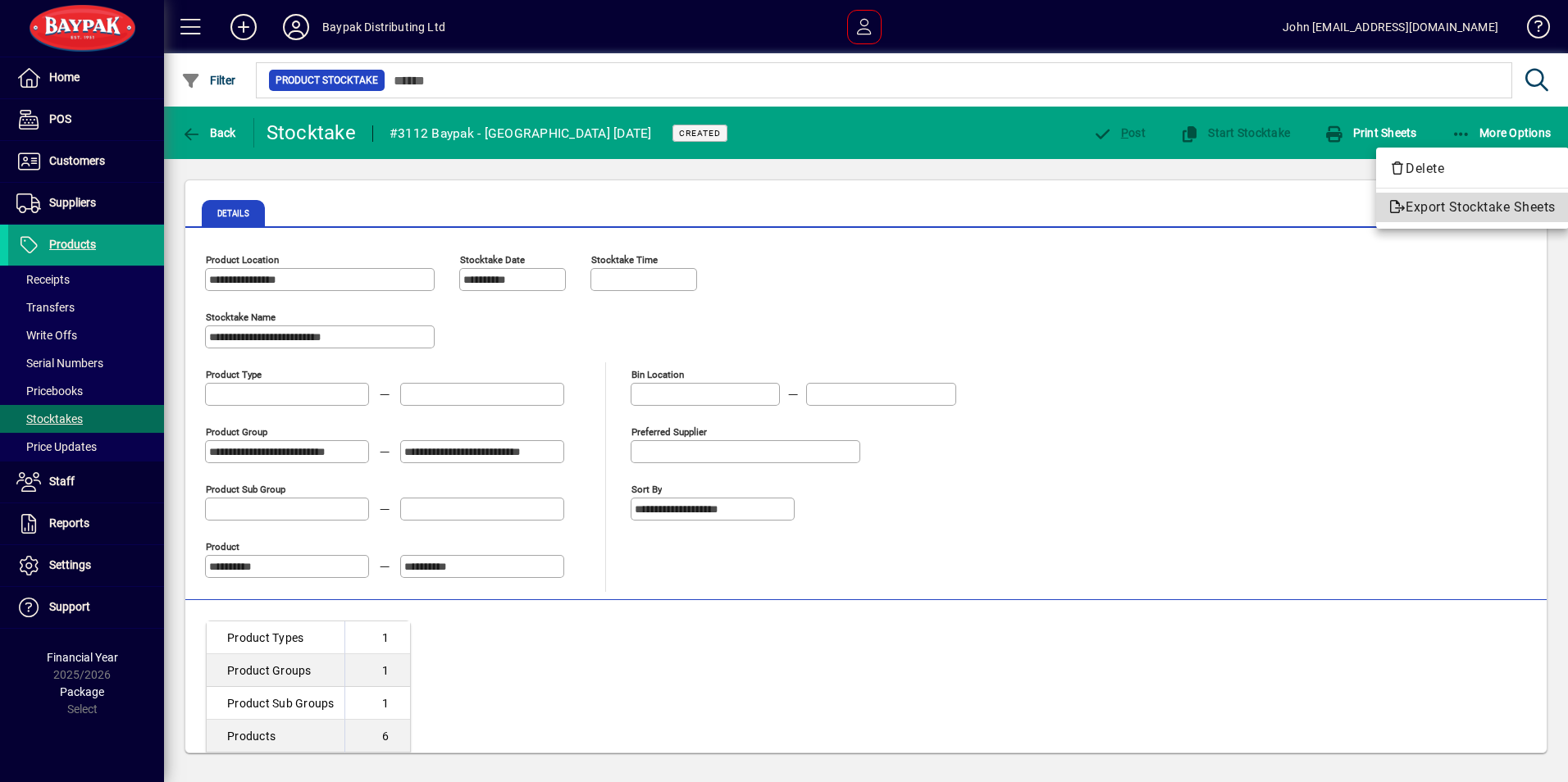
click at [1454, 211] on span "Export Stocktake Sheets" at bounding box center [1471, 207] width 167 height 20
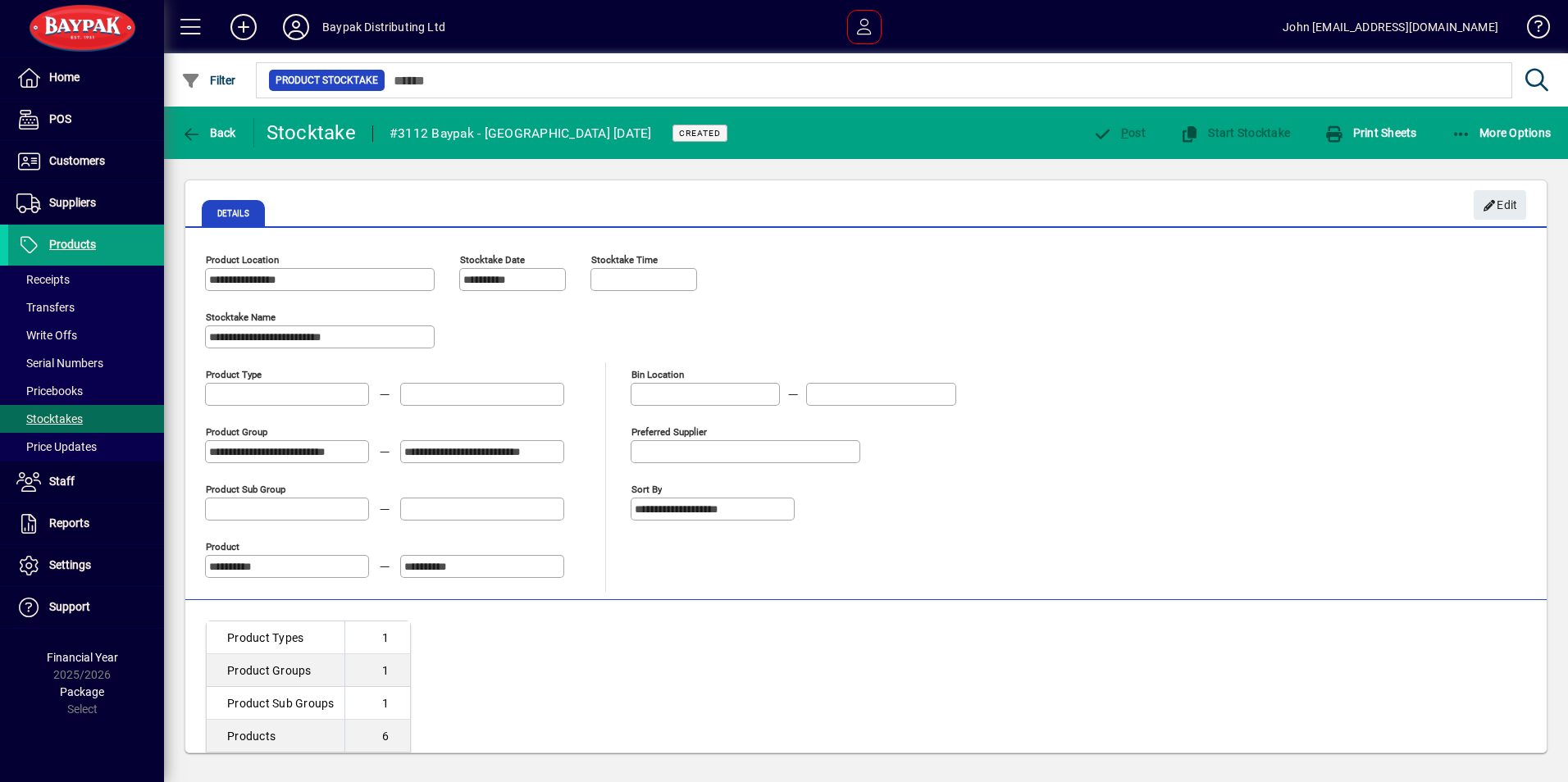
click at [1298, 325] on div "**********" at bounding box center [866, 419] width 1321 height 344
click at [68, 159] on span "Customers" at bounding box center [77, 160] width 56 height 13
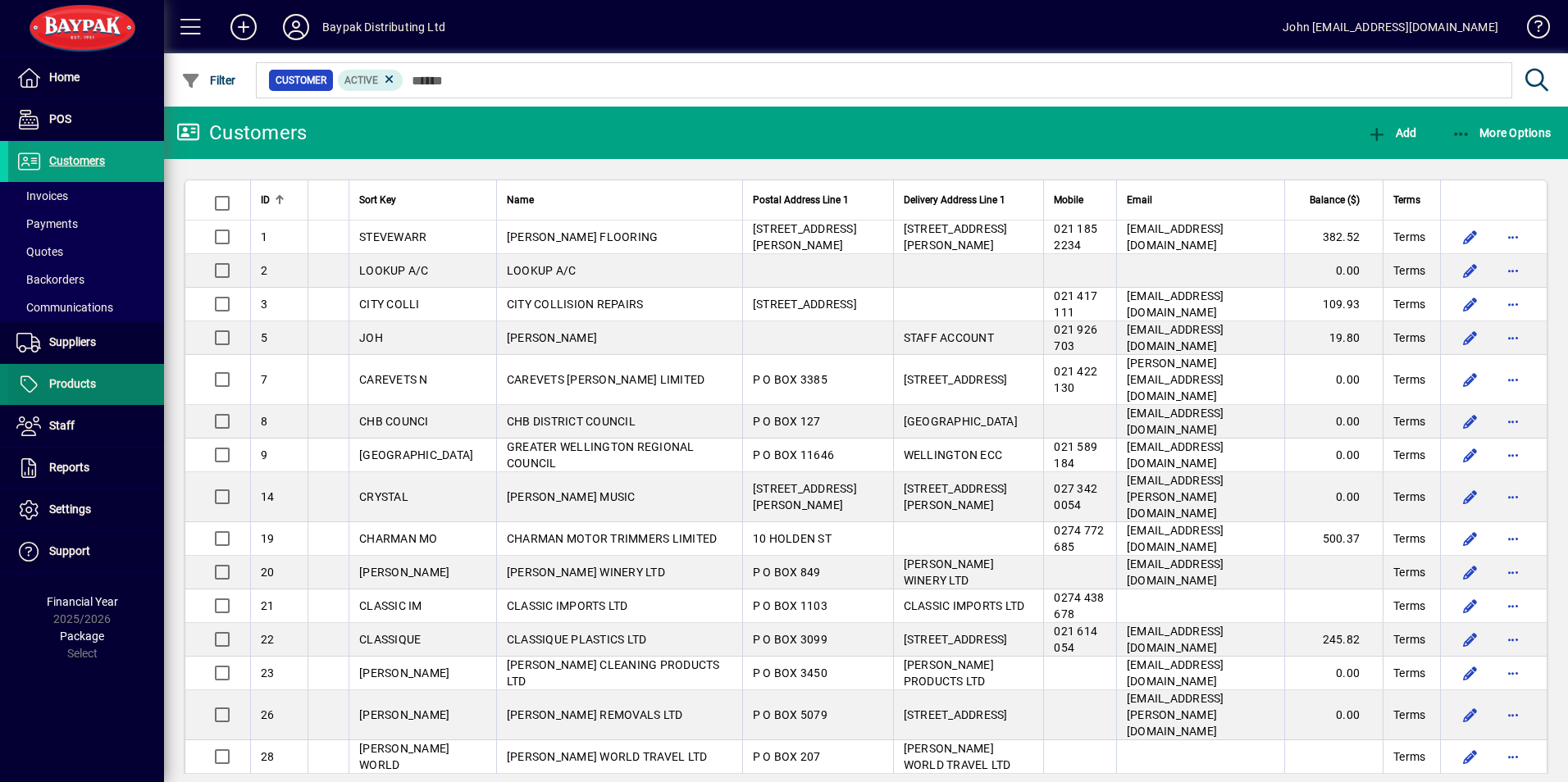
click at [69, 381] on span "Products" at bounding box center [72, 383] width 46 height 13
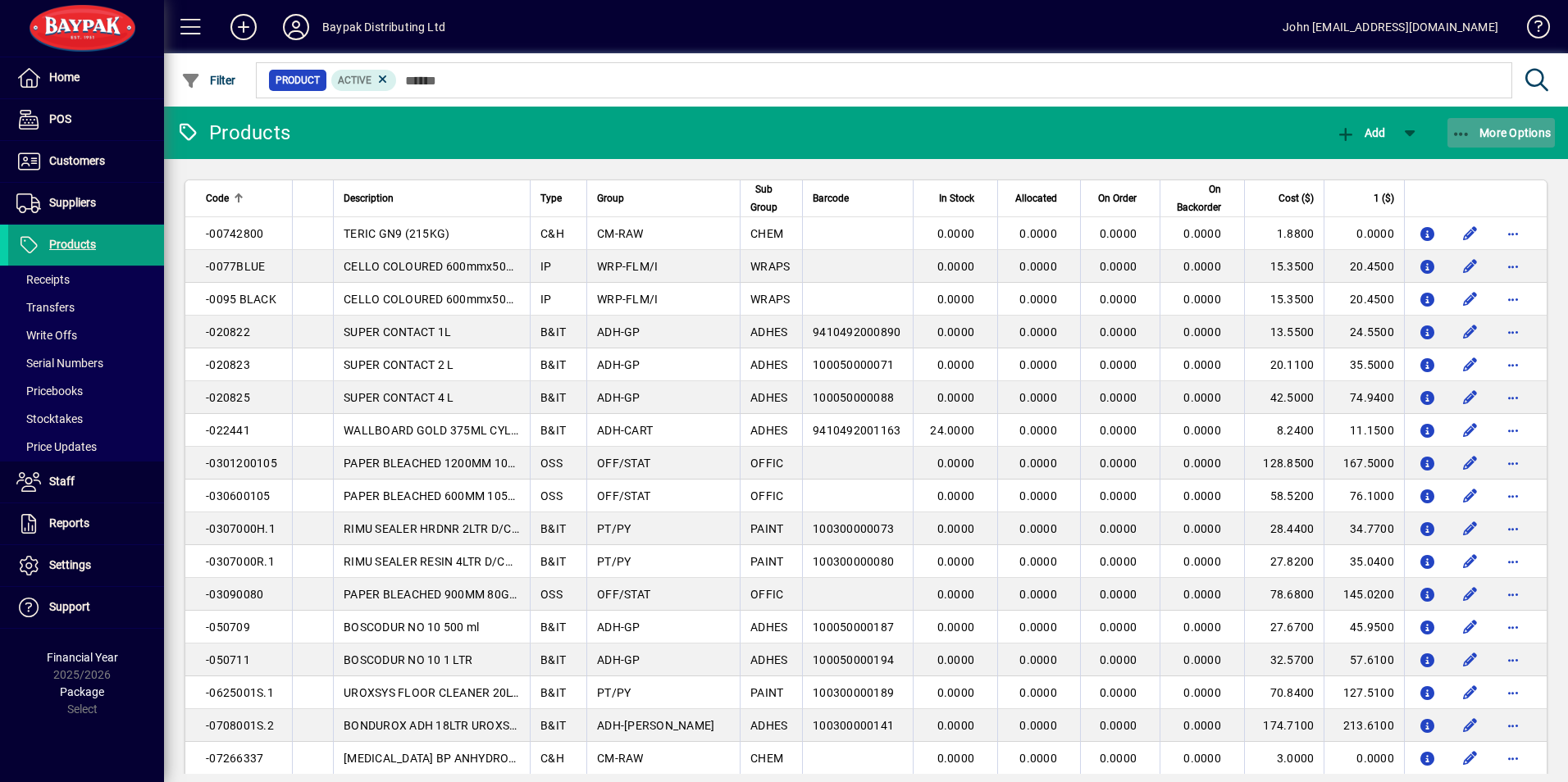
click at [1463, 129] on icon "button" at bounding box center [1461, 134] width 21 height 17
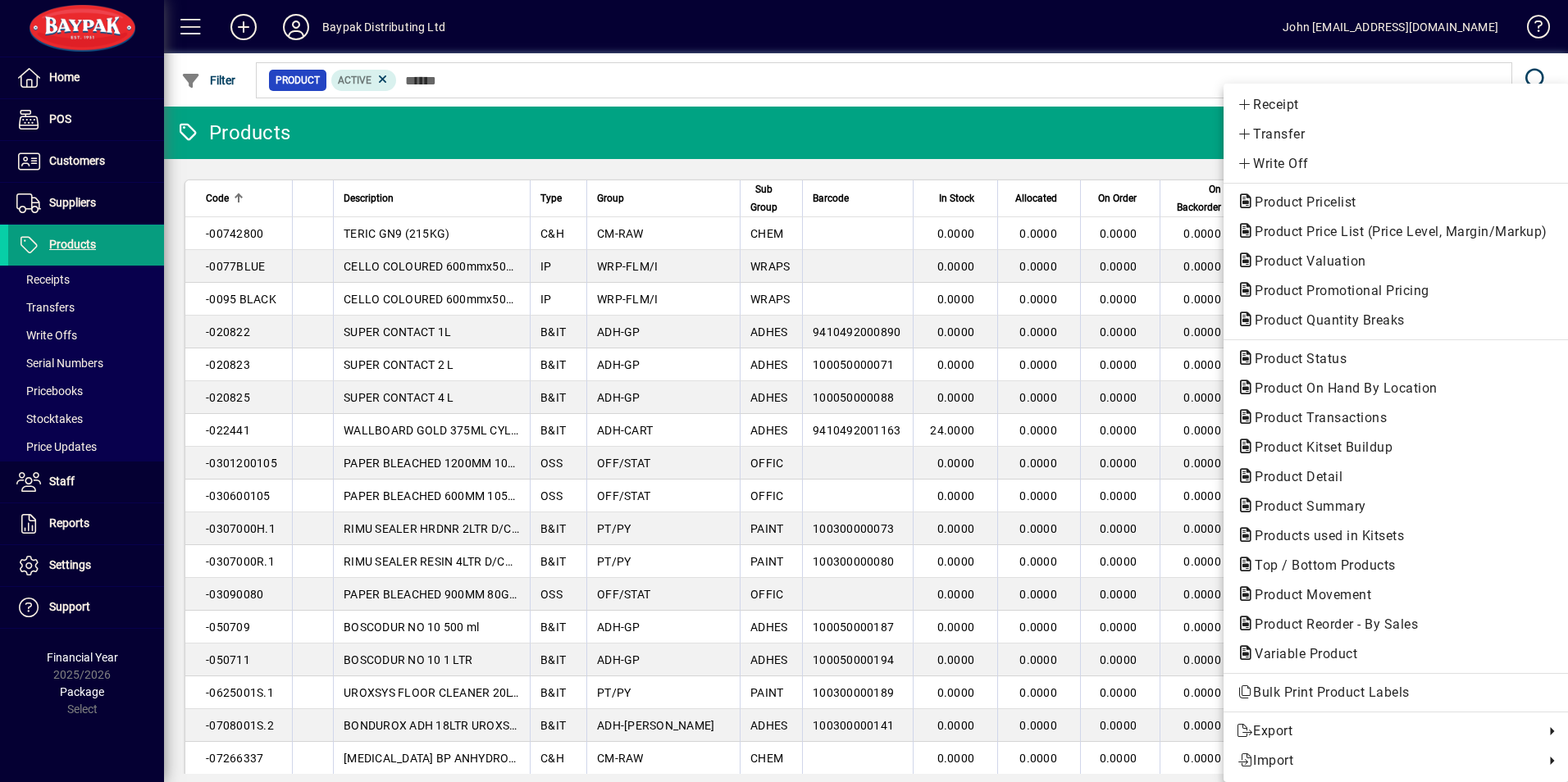
click at [53, 419] on div at bounding box center [784, 391] width 1568 height 782
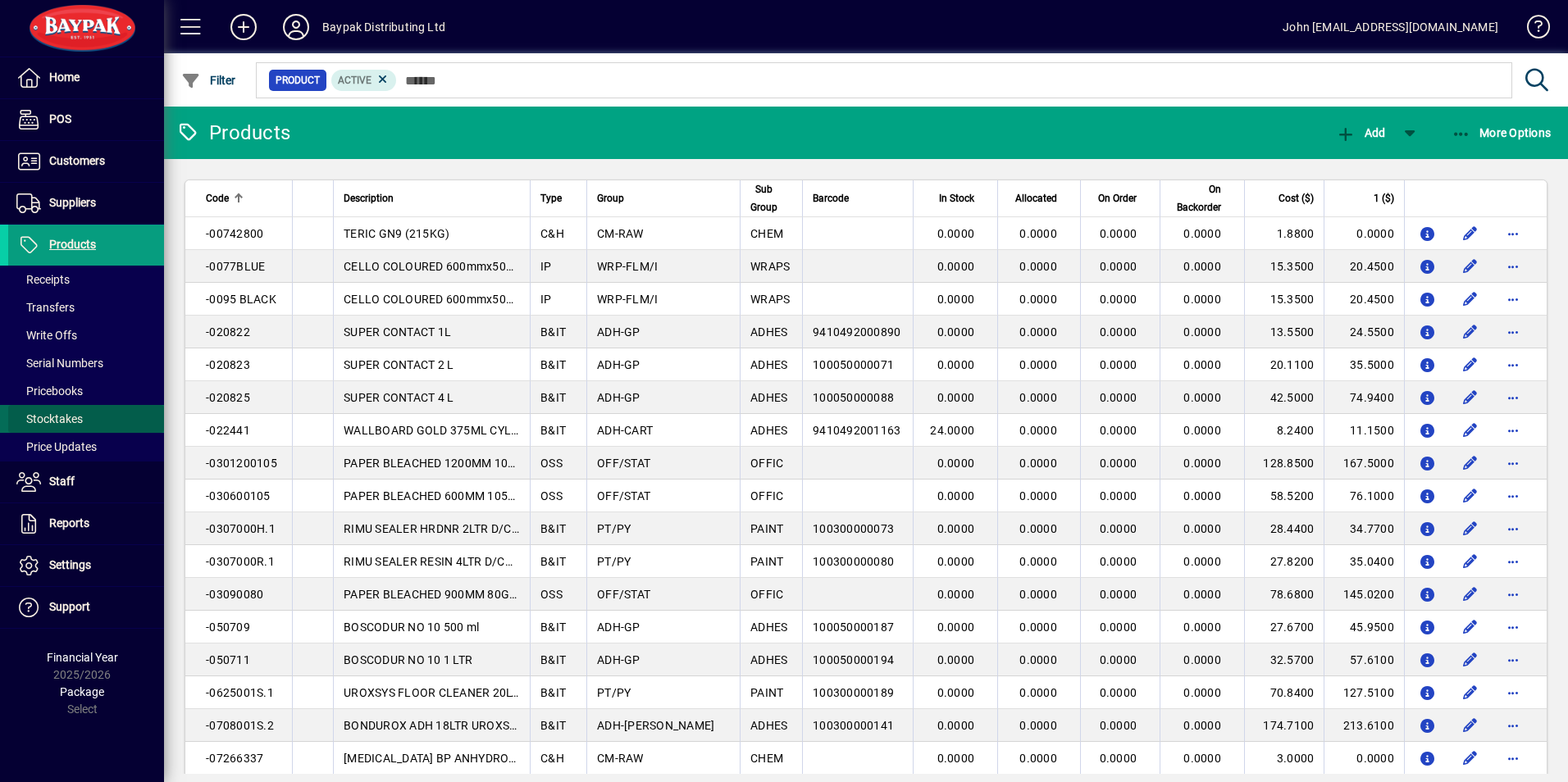
click at [53, 419] on span "Stocktakes" at bounding box center [49, 418] width 66 height 13
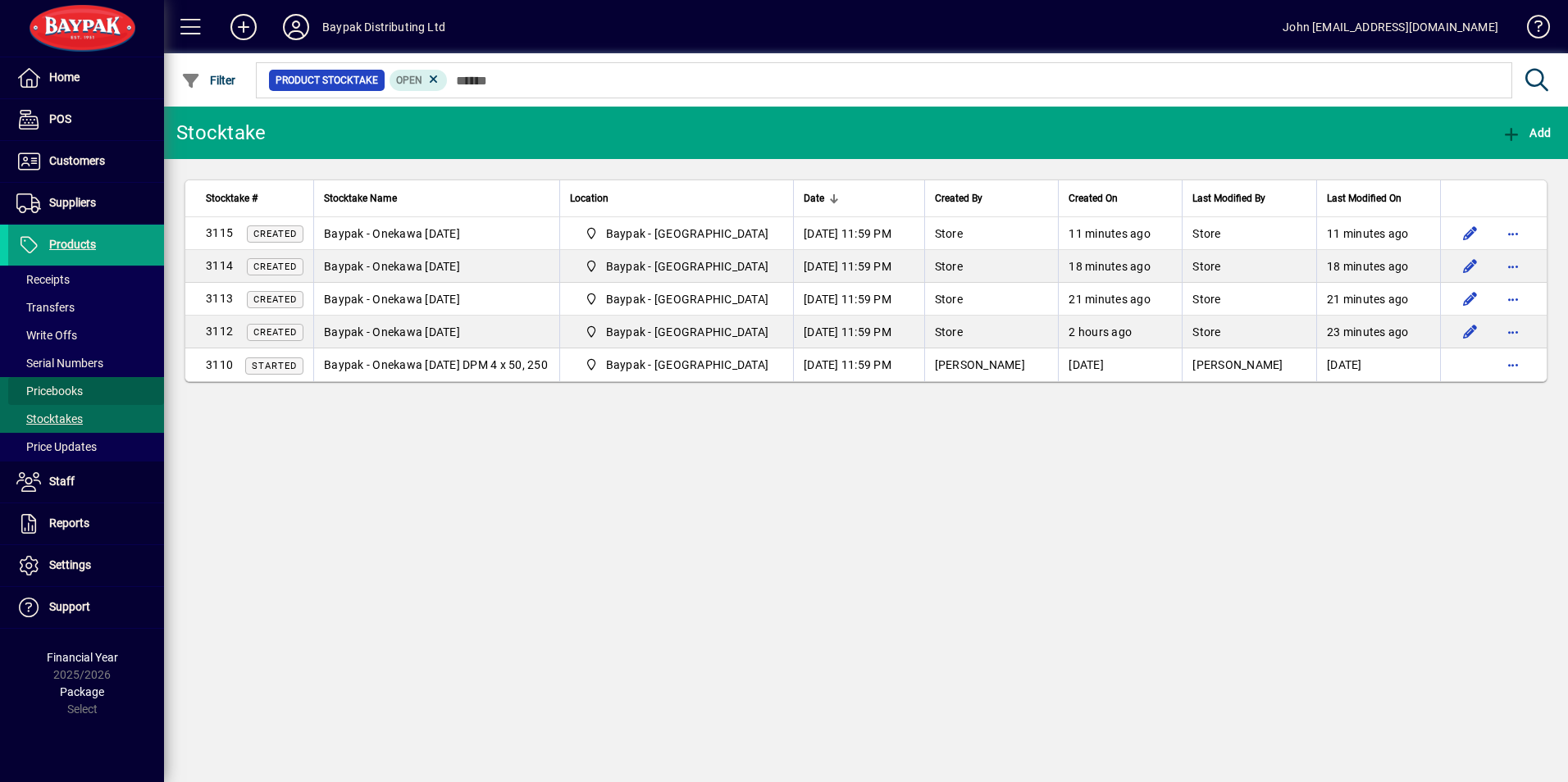
click at [53, 386] on span "Pricebooks" at bounding box center [49, 391] width 66 height 13
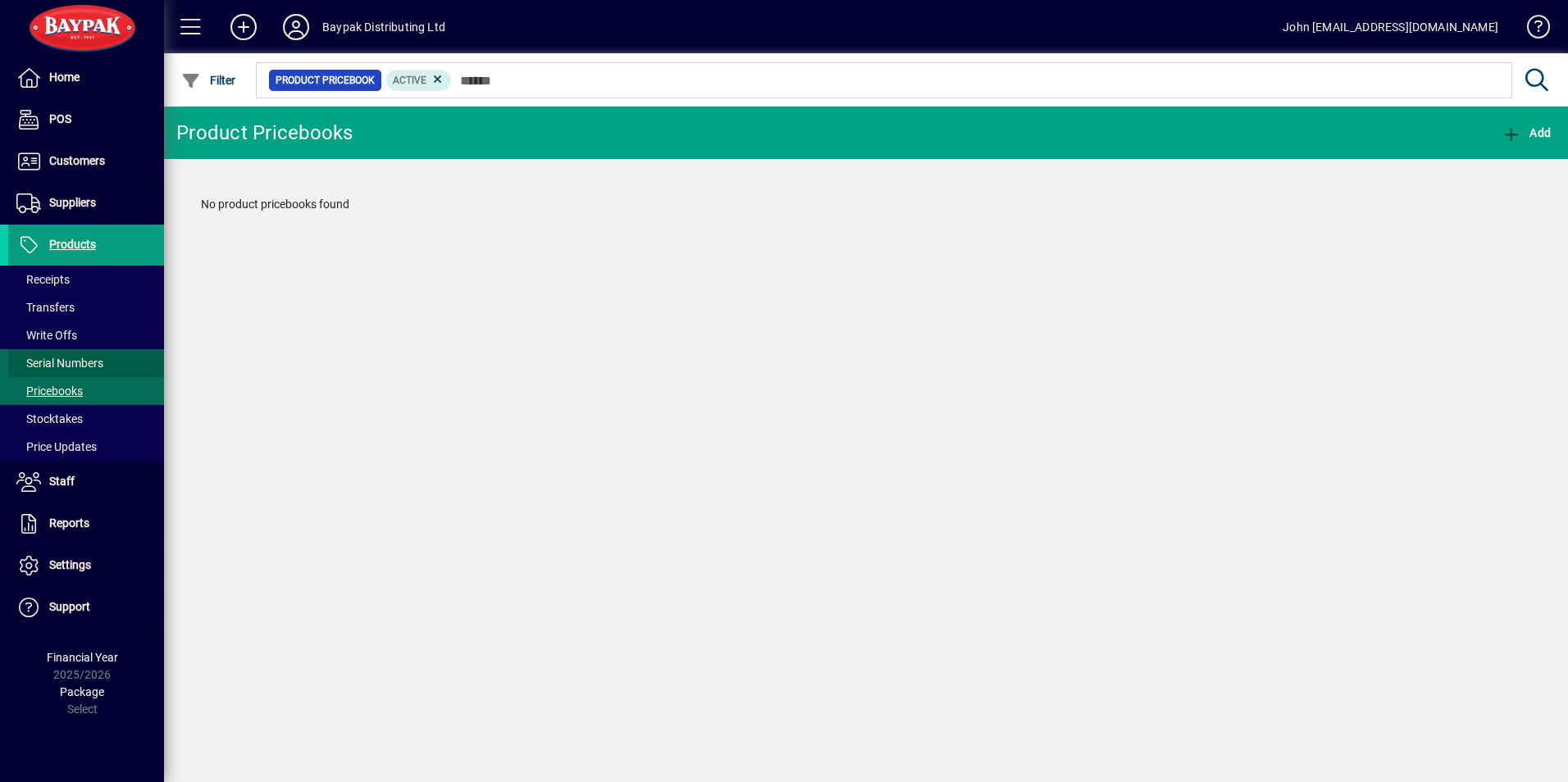
click at [61, 363] on span "Serial Numbers" at bounding box center [60, 363] width 87 height 13
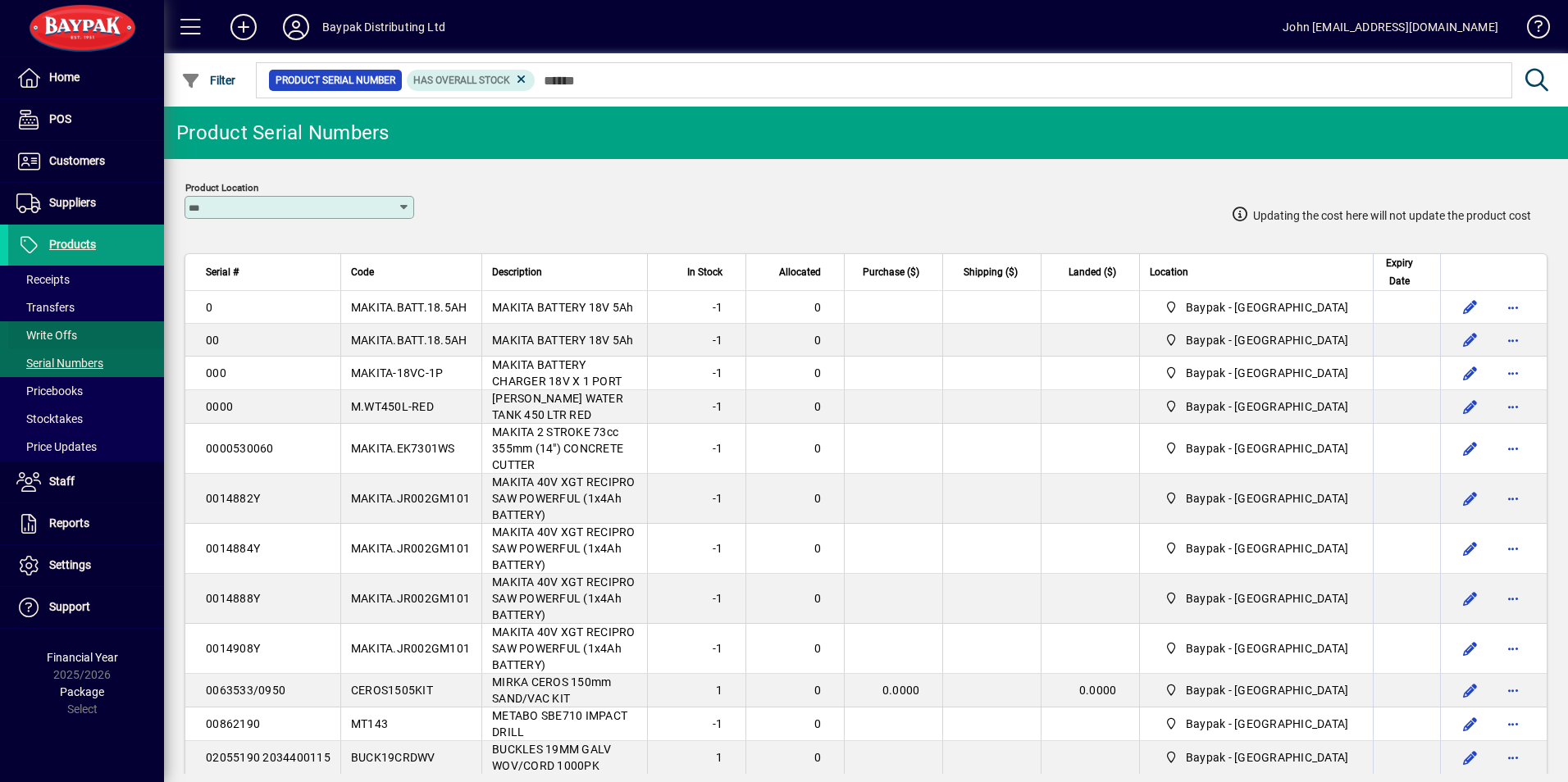
click at [57, 332] on span "Write Offs" at bounding box center [47, 334] width 61 height 13
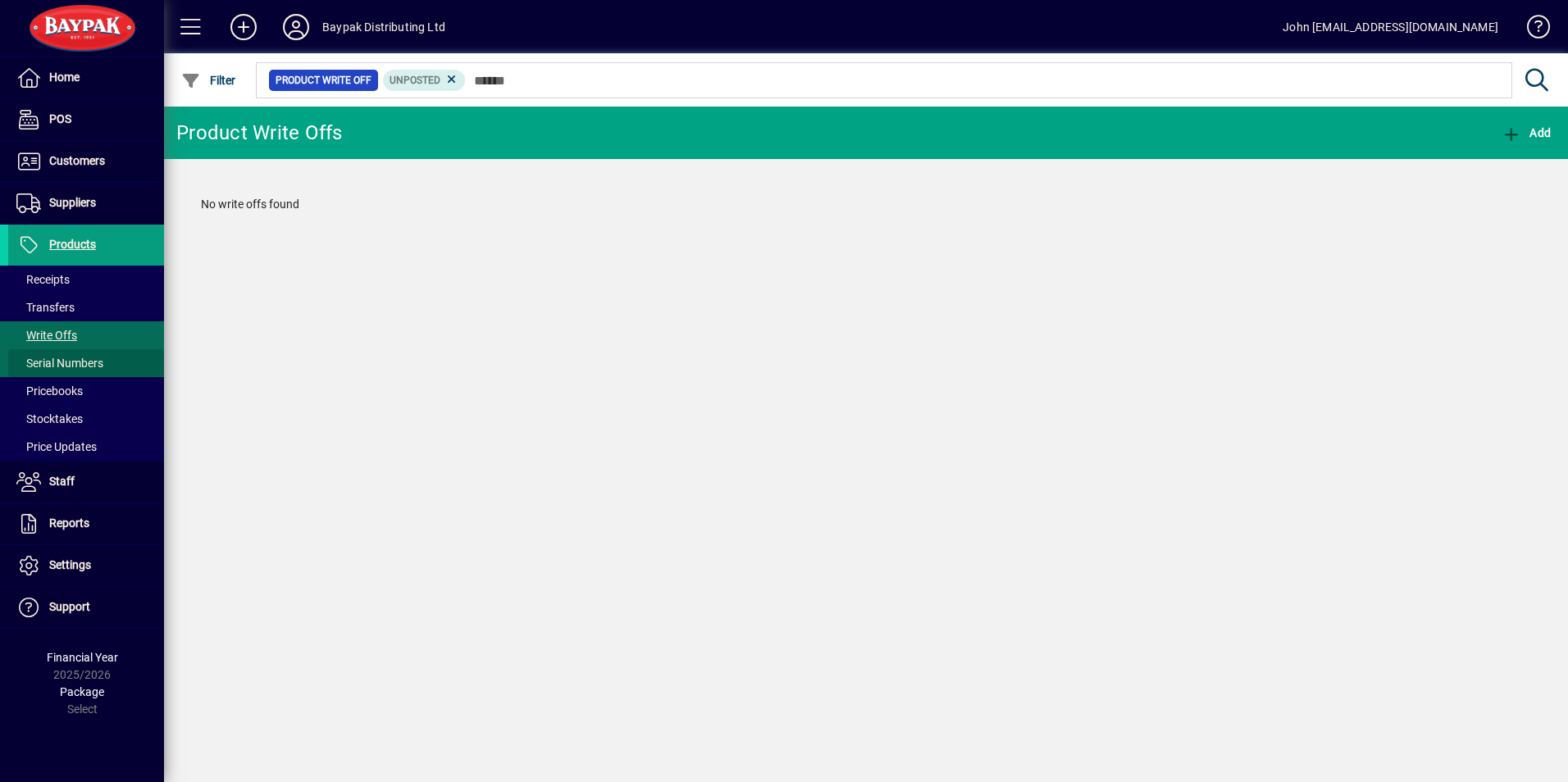
click at [57, 362] on span "Serial Numbers" at bounding box center [60, 363] width 87 height 13
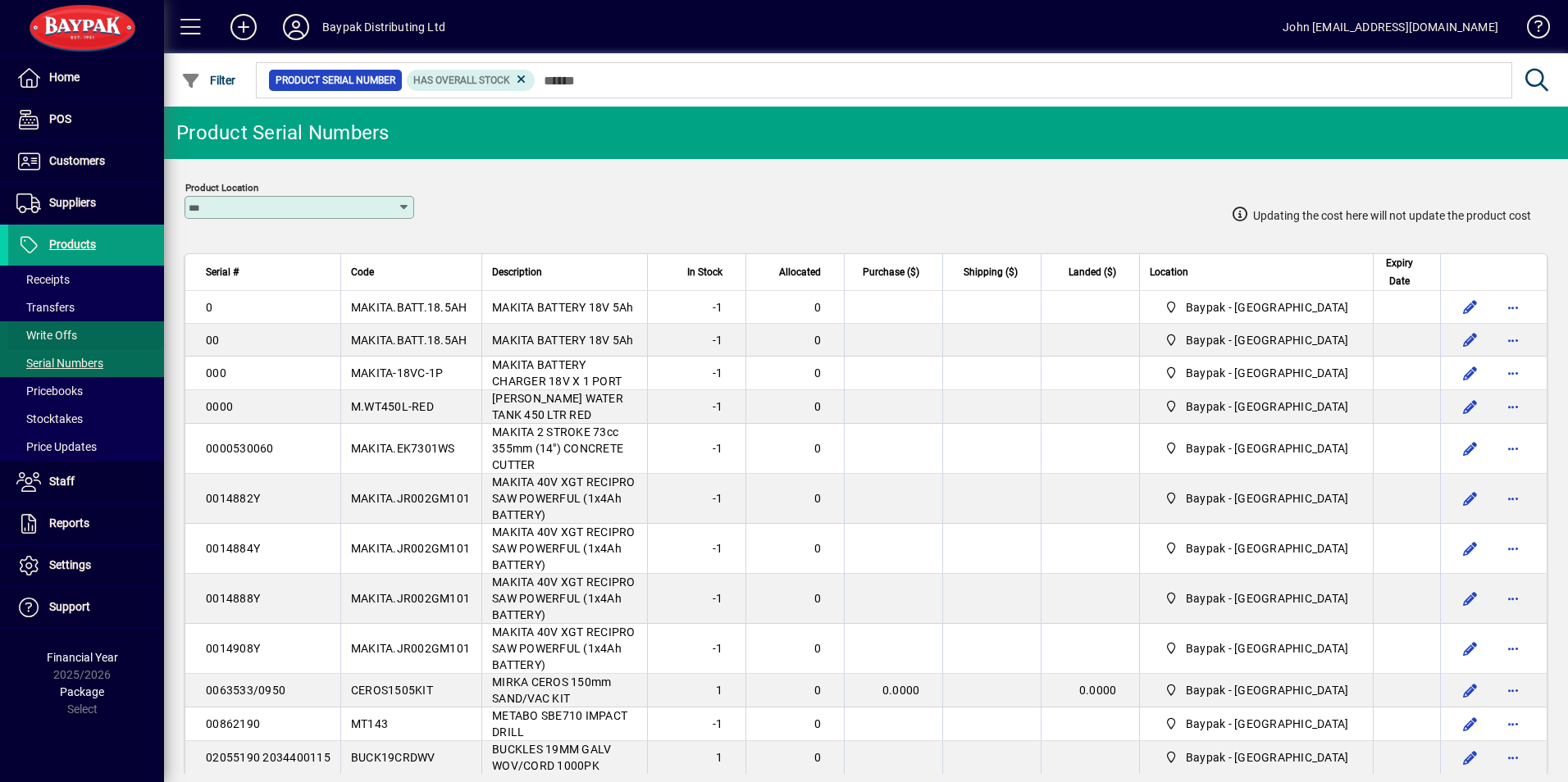
click at [56, 337] on span "Write Offs" at bounding box center [47, 334] width 61 height 13
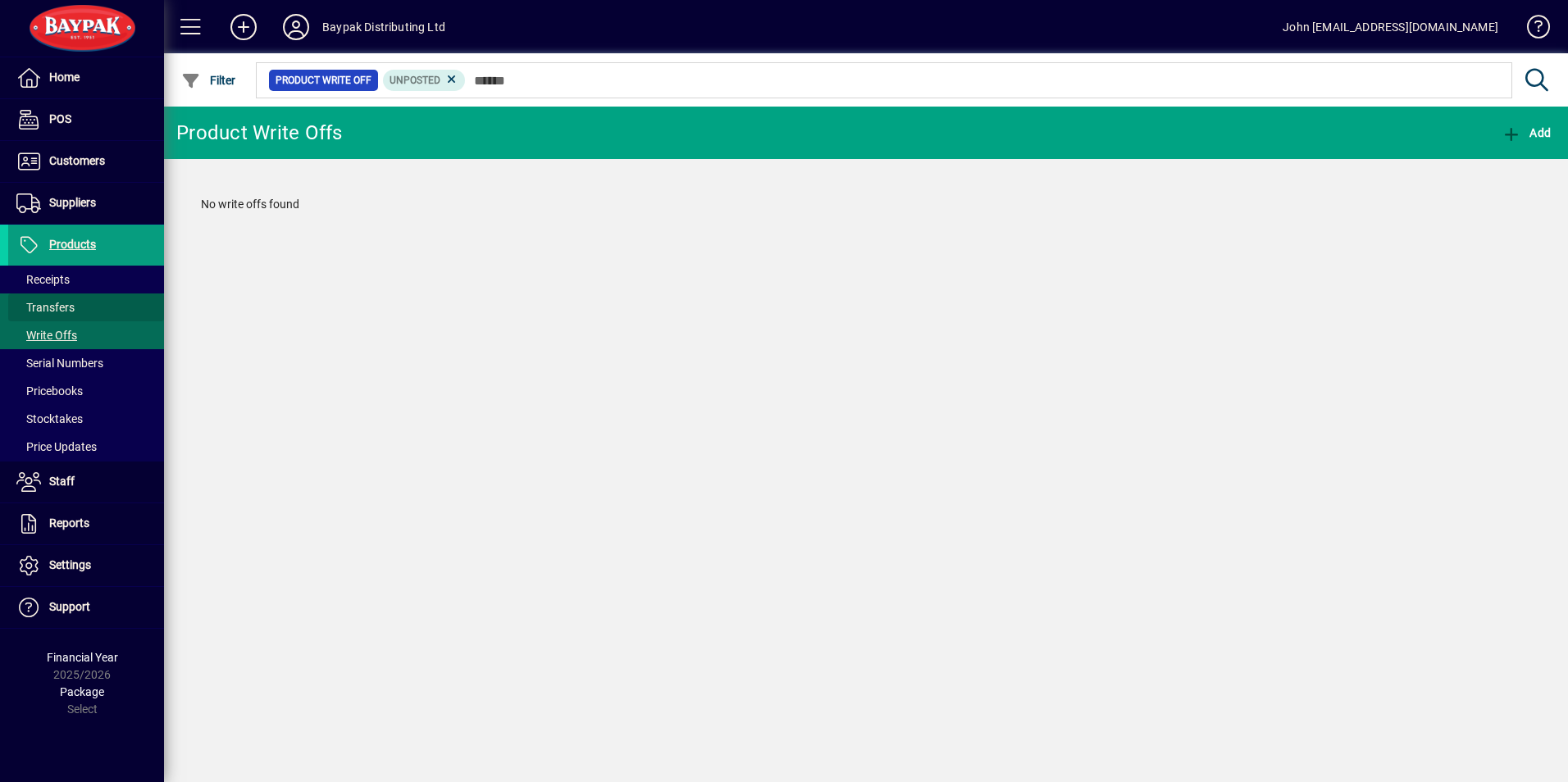
click at [60, 312] on span "Transfers" at bounding box center [45, 307] width 58 height 13
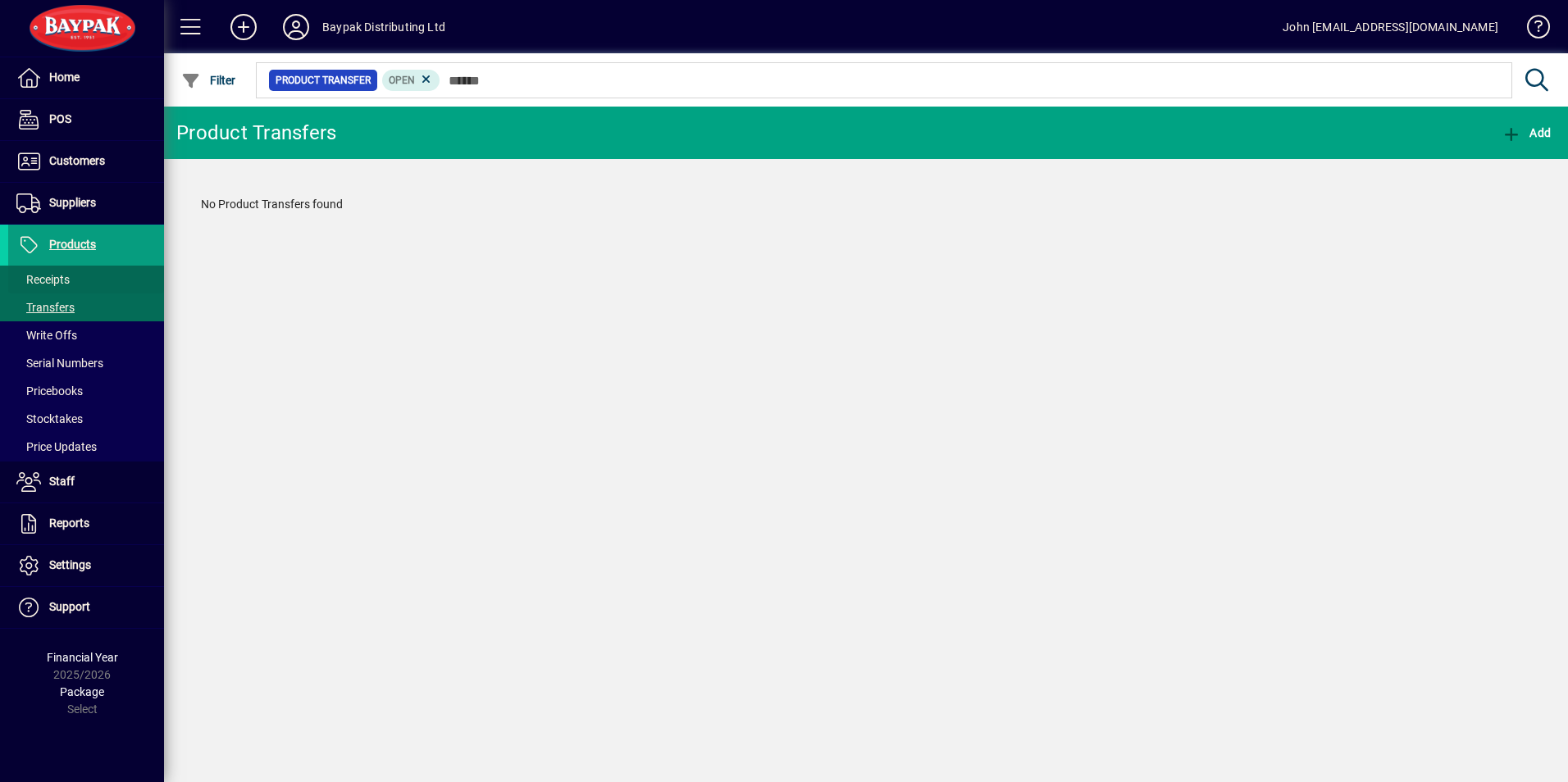
click at [57, 275] on span "Receipts" at bounding box center [43, 279] width 53 height 13
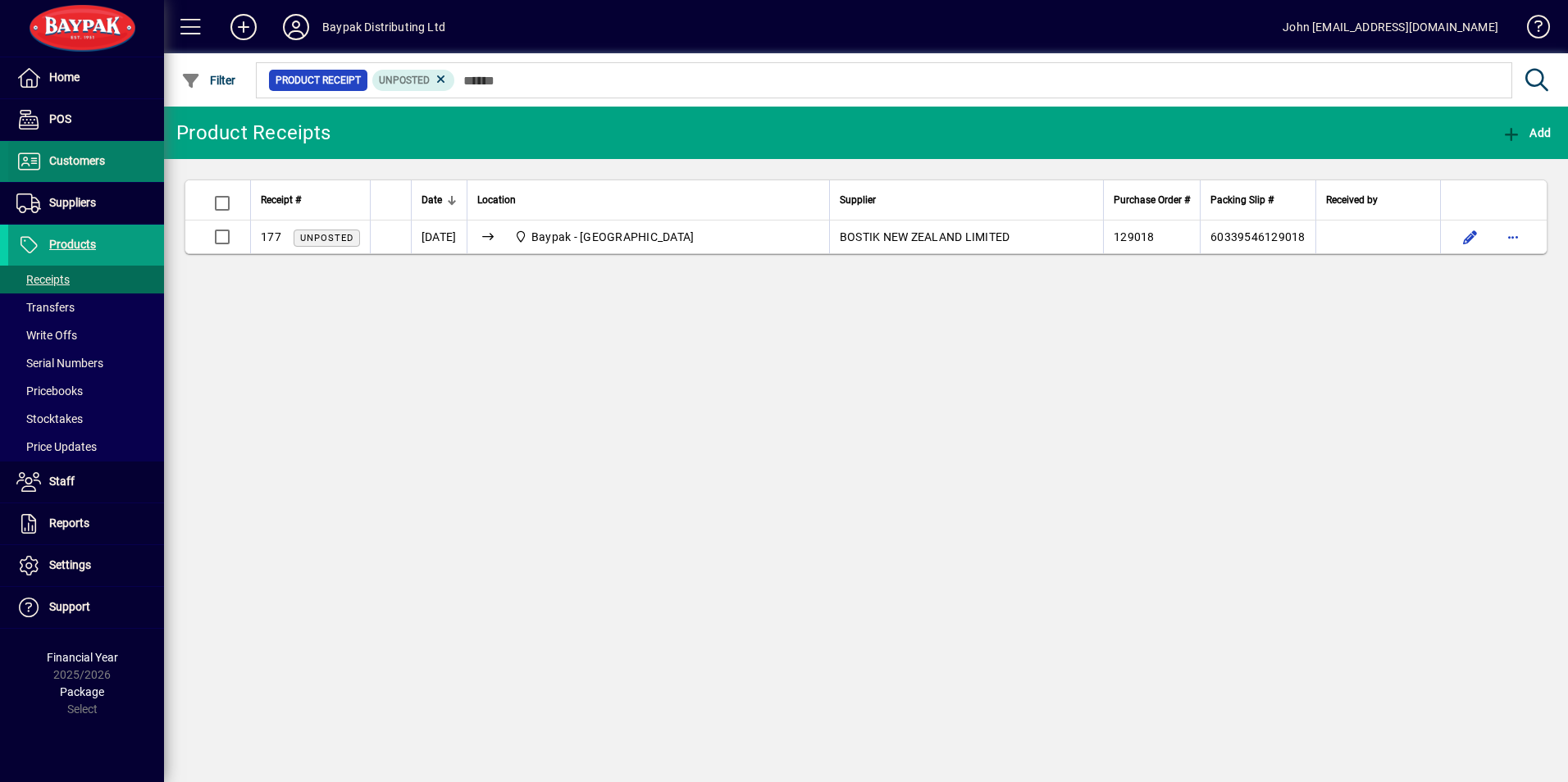
click at [76, 158] on span "Customers" at bounding box center [77, 160] width 56 height 13
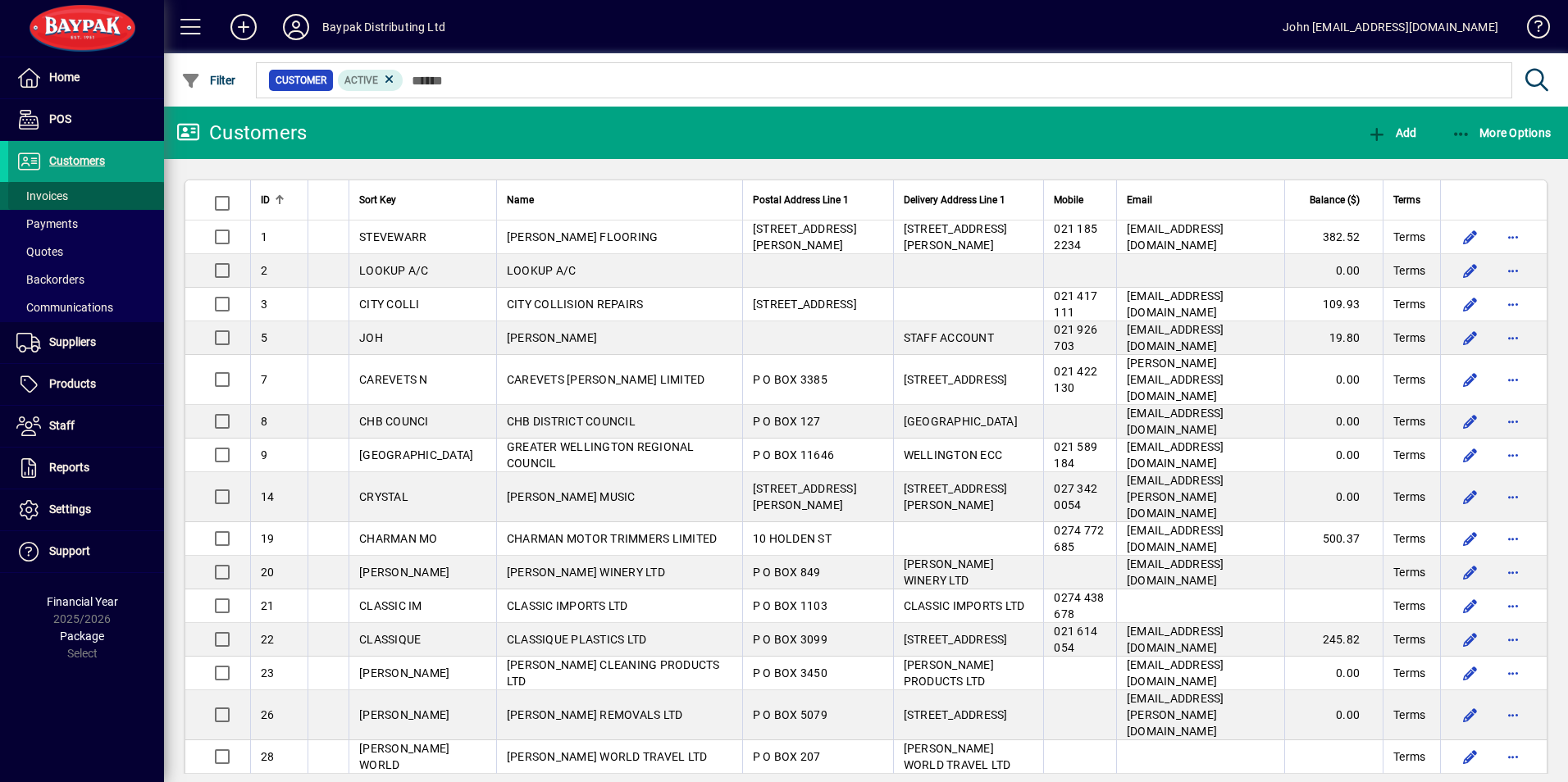
click at [57, 193] on span "Invoices" at bounding box center [42, 195] width 51 height 13
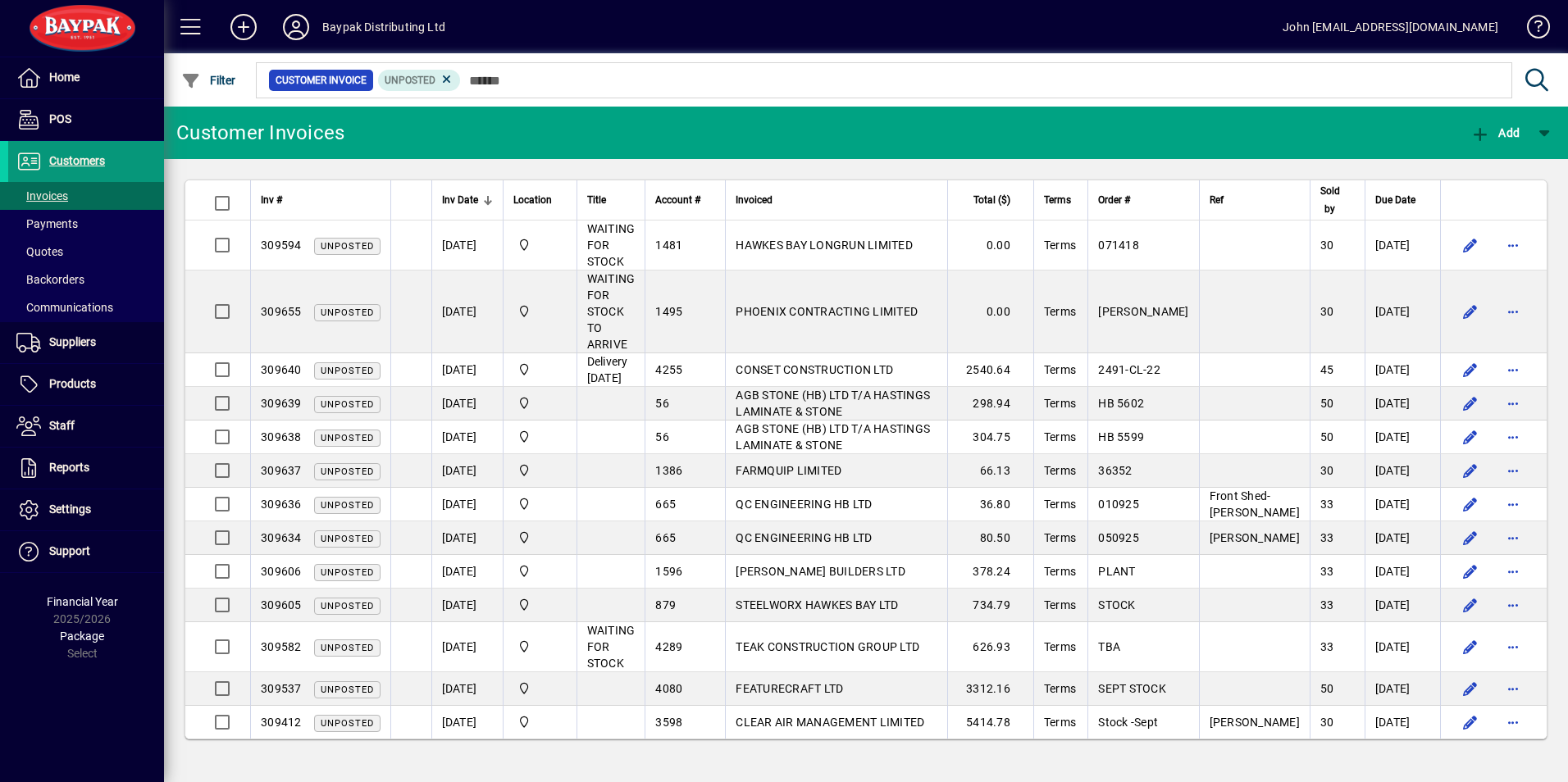
click at [64, 157] on span "Customers" at bounding box center [77, 160] width 56 height 13
